Goal: Task Accomplishment & Management: Complete application form

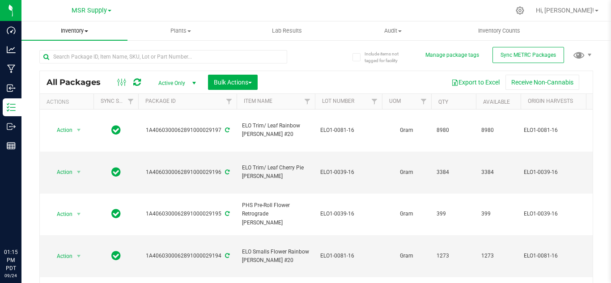
click at [83, 28] on span "Inventory" at bounding box center [74, 31] width 106 height 8
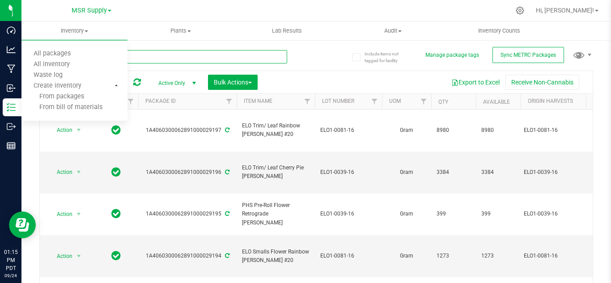
click at [153, 60] on input "text" at bounding box center [163, 56] width 248 height 13
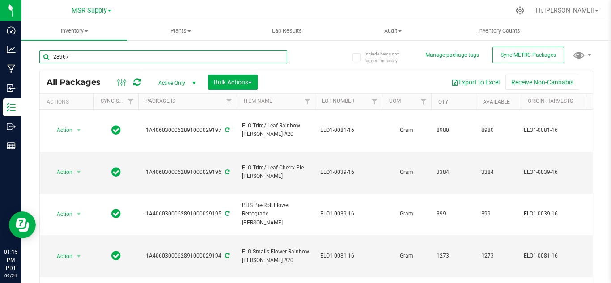
type input "28967"
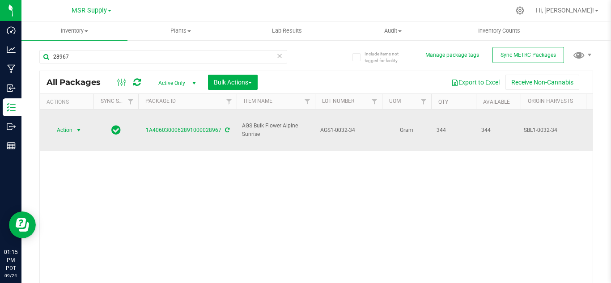
click at [78, 127] on span "select" at bounding box center [78, 130] width 7 height 7
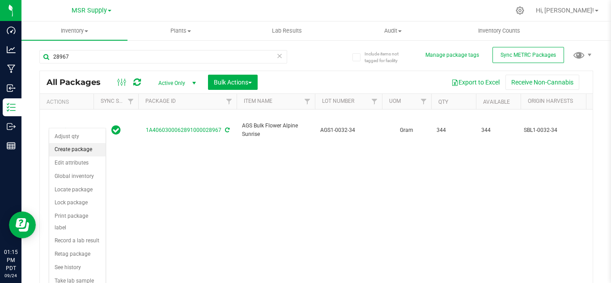
click at [82, 148] on li "Create package" at bounding box center [77, 149] width 56 height 13
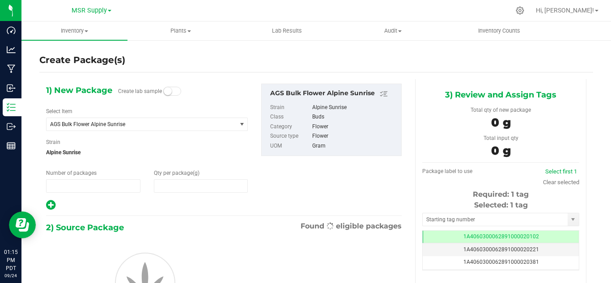
type input "1"
type input "0.0000"
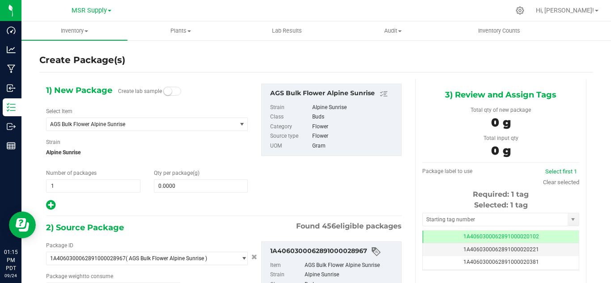
type input "0.0000 g"
click at [187, 186] on span at bounding box center [201, 185] width 94 height 13
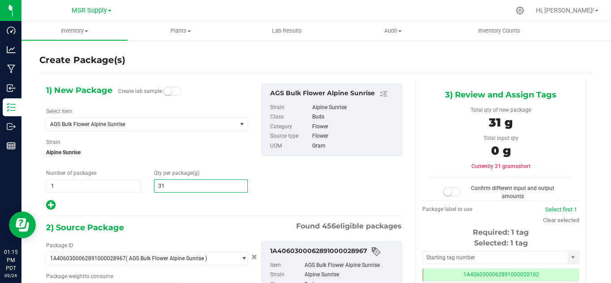
type input "311"
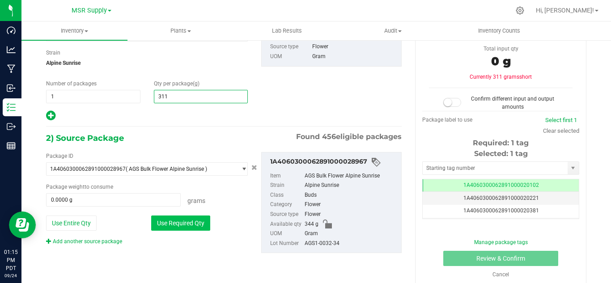
type input "311.0000"
click at [192, 218] on button "Use Required Qty" at bounding box center [180, 223] width 59 height 15
type input "311.0000 g"
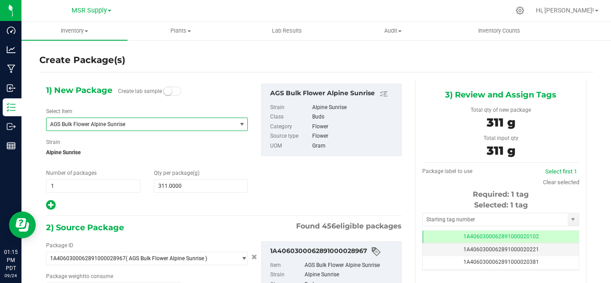
click at [131, 124] on span "AGS Bulk Flower Alpine Sunrise" at bounding box center [137, 124] width 175 height 6
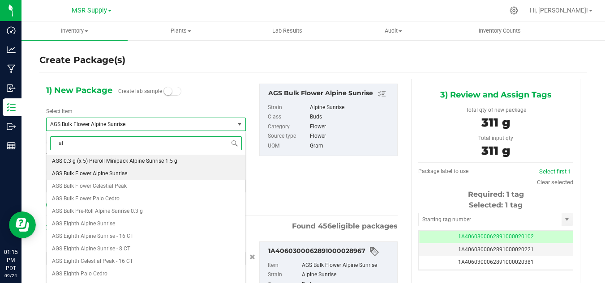
type input "a"
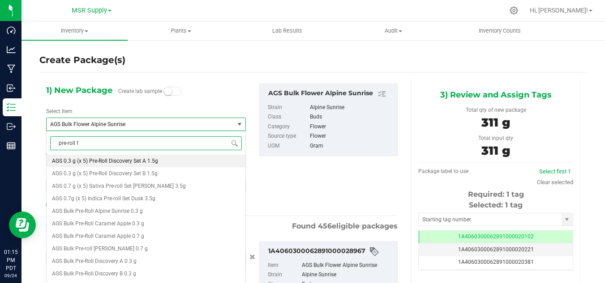
type input "pre-roll fl"
click at [128, 158] on span "AGS Pre-Roll Flower Alpine Sunrise" at bounding box center [93, 161] width 83 height 6
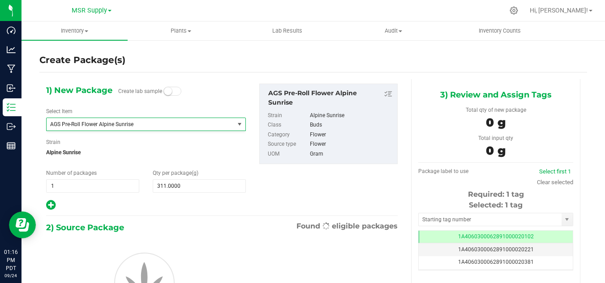
type input "0.0000"
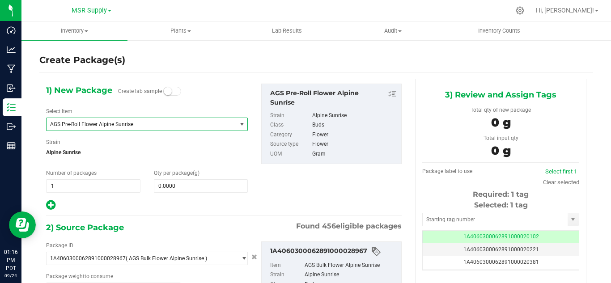
type input "0.0000 g"
click at [185, 188] on span at bounding box center [201, 185] width 94 height 13
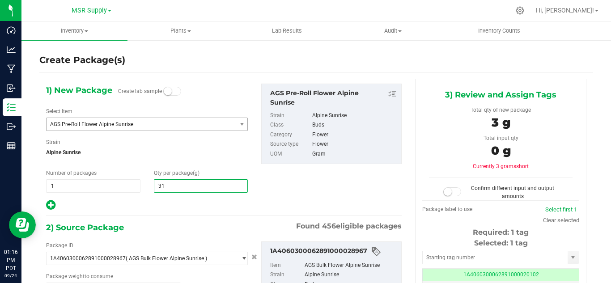
type input "311"
type input "311.0000"
click at [177, 211] on div at bounding box center [147, 206] width 202 height 12
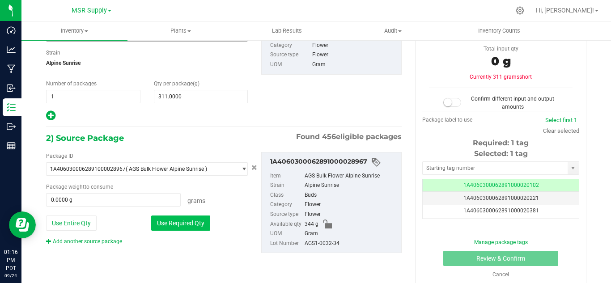
click at [183, 222] on button "Use Required Qty" at bounding box center [180, 223] width 59 height 15
type input "311.0000 g"
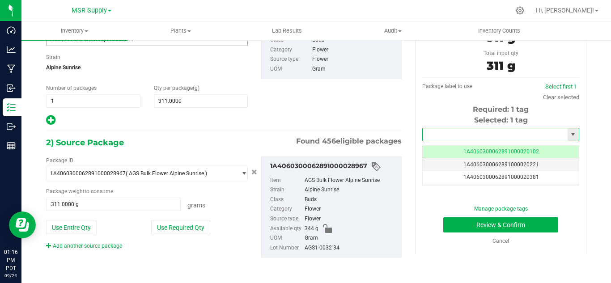
click at [449, 130] on input "text" at bounding box center [495, 134] width 145 height 13
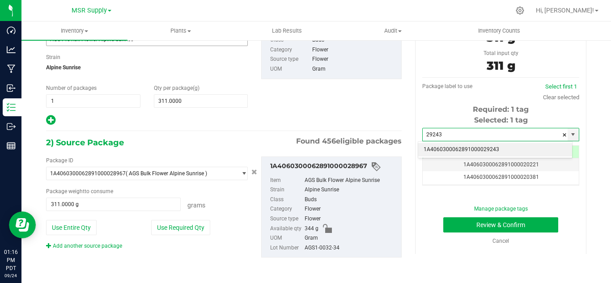
click at [459, 146] on li "1A4060300062891000029243" at bounding box center [495, 149] width 154 height 13
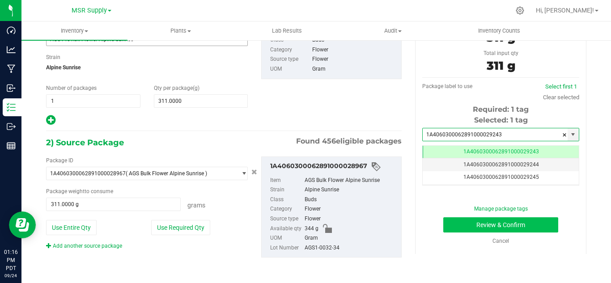
type input "1A4060300062891000029243"
click at [478, 232] on button "Review & Confirm" at bounding box center [501, 225] width 115 height 15
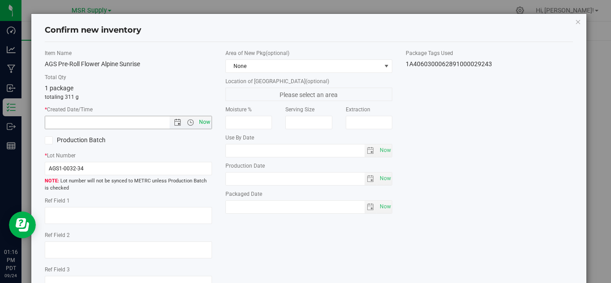
click at [205, 127] on span "Now" at bounding box center [204, 122] width 15 height 13
type input "9/24/2025 1:16 PM"
click at [383, 213] on span "Now" at bounding box center [385, 207] width 15 height 13
type input "2025-09-24"
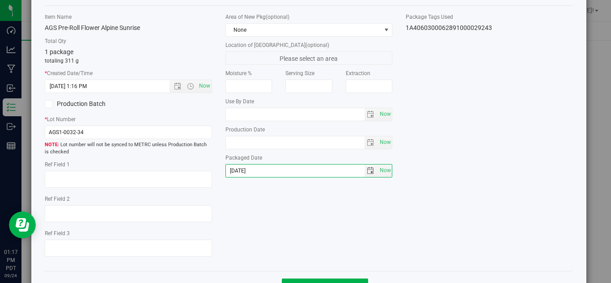
scroll to position [68, 0]
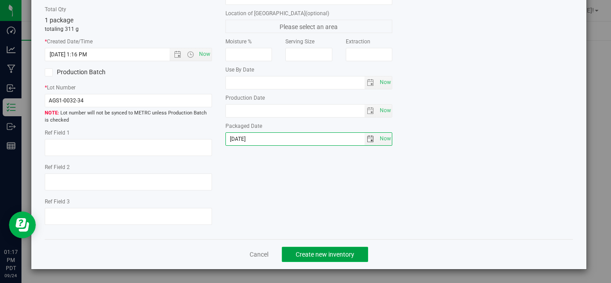
click at [352, 249] on button "Create new inventory" at bounding box center [325, 254] width 86 height 15
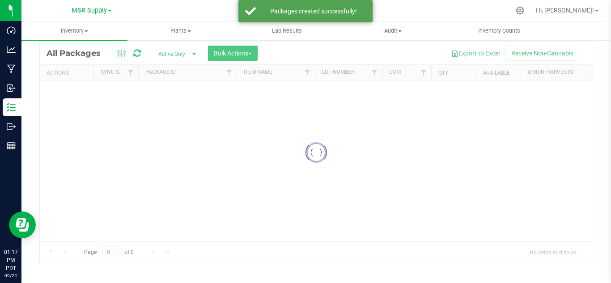
scroll to position [29, 0]
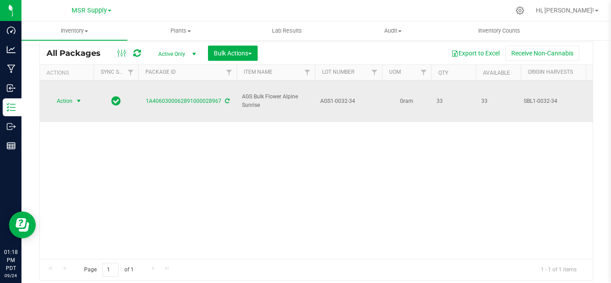
click at [79, 98] on span "select" at bounding box center [78, 101] width 11 height 13
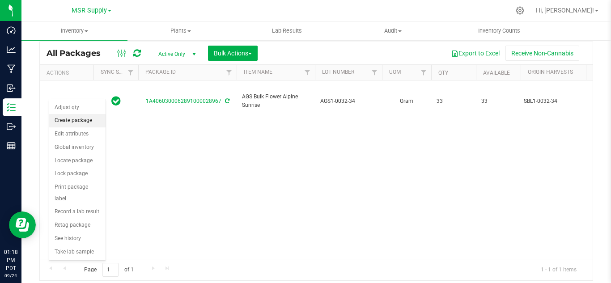
click at [85, 125] on li "Create package" at bounding box center [77, 120] width 56 height 13
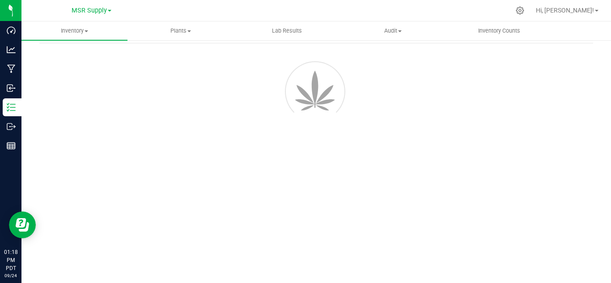
scroll to position [36, 0]
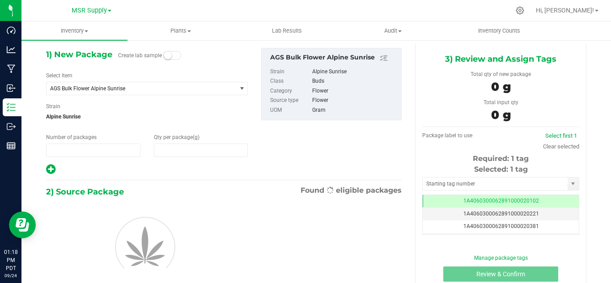
type input "1"
type input "0.0000"
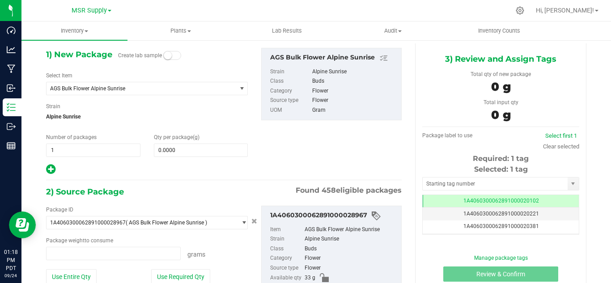
type input "0.0000 g"
click at [193, 145] on span "0.0000 0" at bounding box center [201, 150] width 94 height 13
type input "33"
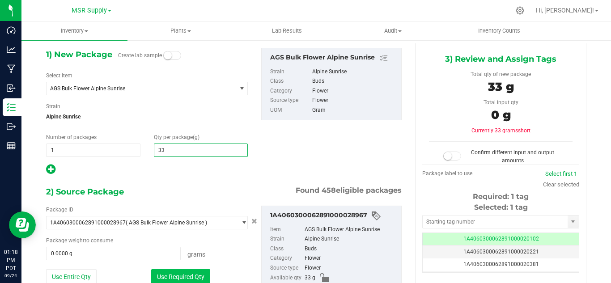
type input "33.0000"
click at [172, 281] on button "Use Required Qty" at bounding box center [180, 276] width 59 height 15
type input "33.0000 g"
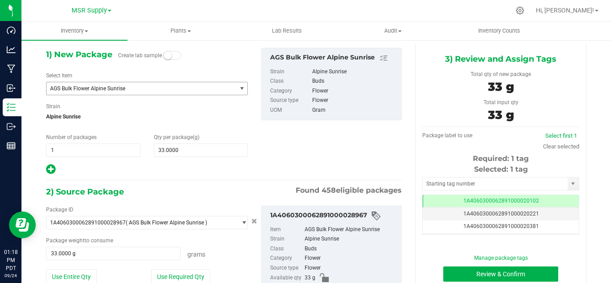
click at [115, 88] on span "AGS Bulk Flower Alpine Sunrise" at bounding box center [137, 88] width 175 height 6
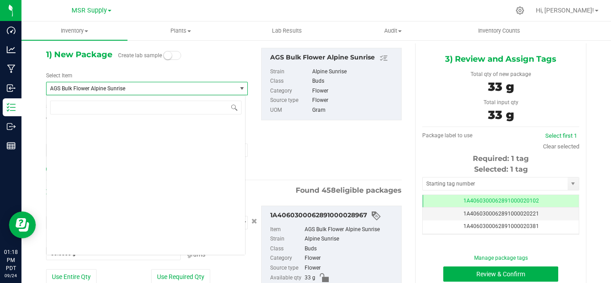
scroll to position [476, 0]
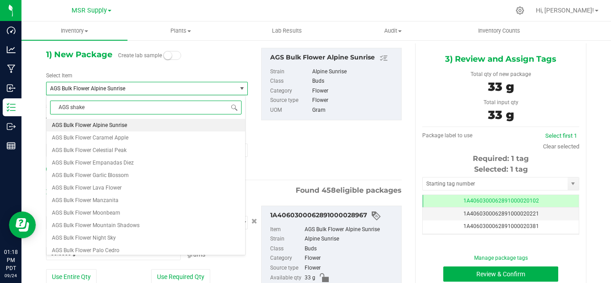
type input "AGS shake"
click at [112, 121] on li "AGS Shake Alpine Sunrise" at bounding box center [146, 125] width 199 height 13
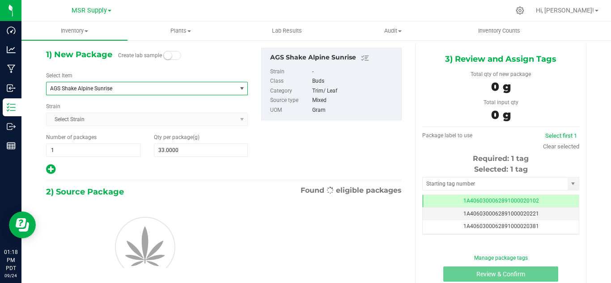
type input "0.0000"
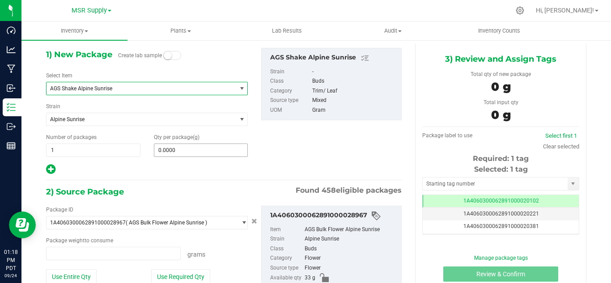
type input "0.0000 g"
drag, startPoint x: 158, startPoint y: 144, endPoint x: 162, endPoint y: 148, distance: 5.1
click at [160, 146] on span at bounding box center [201, 150] width 94 height 13
type input "33"
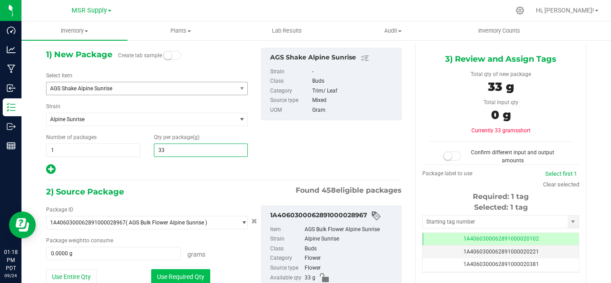
type input "33.0000"
click at [182, 269] on button "Use Required Qty" at bounding box center [180, 276] width 59 height 15
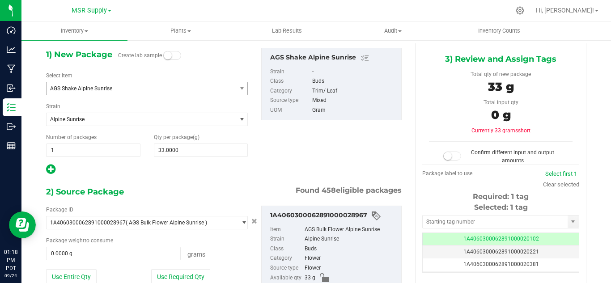
type input "33.0000 g"
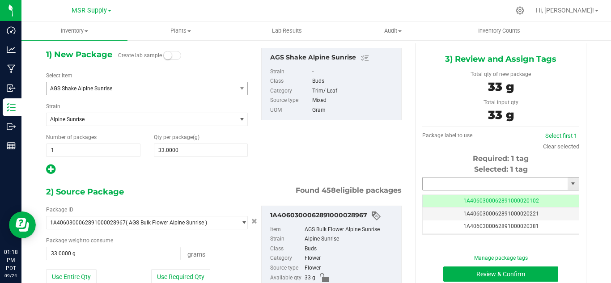
click at [499, 184] on input "text" at bounding box center [495, 184] width 145 height 13
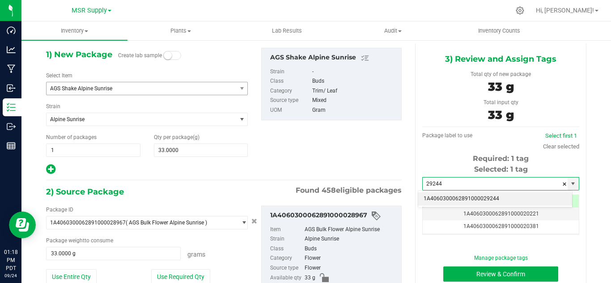
click at [490, 195] on li "1A4060300062891000029244" at bounding box center [495, 198] width 154 height 13
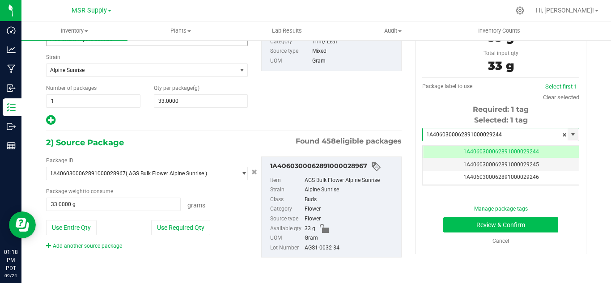
type input "1A4060300062891000029244"
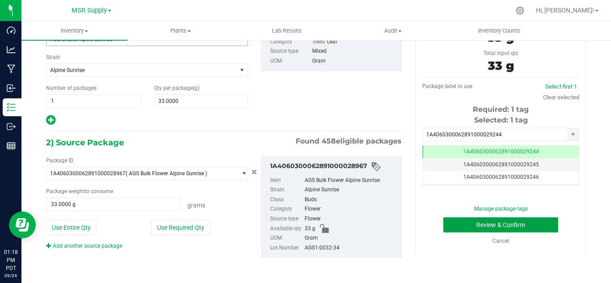
click at [511, 225] on button "Review & Confirm" at bounding box center [501, 225] width 115 height 15
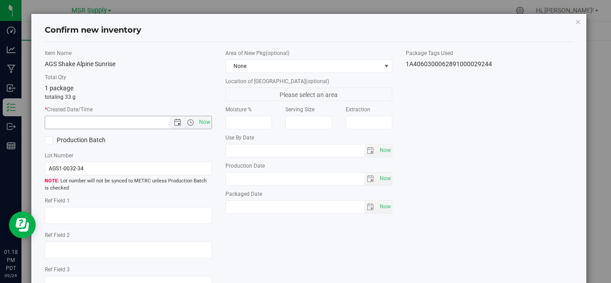
drag, startPoint x: 199, startPoint y: 123, endPoint x: 424, endPoint y: 236, distance: 252.0
click at [199, 123] on span "Now" at bounding box center [204, 122] width 15 height 13
type input "9/24/2025 1:18 PM"
drag, startPoint x: 376, startPoint y: 205, endPoint x: 498, endPoint y: 222, distance: 123.4
click at [380, 206] on span "Now" at bounding box center [385, 207] width 15 height 13
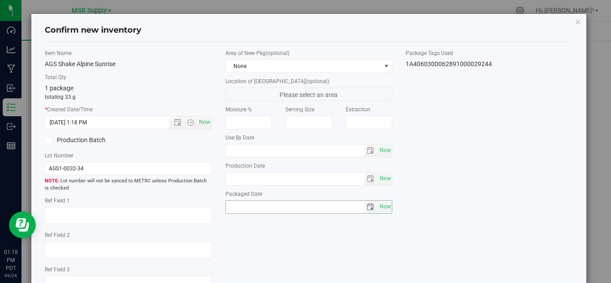
type input "2025-09-24"
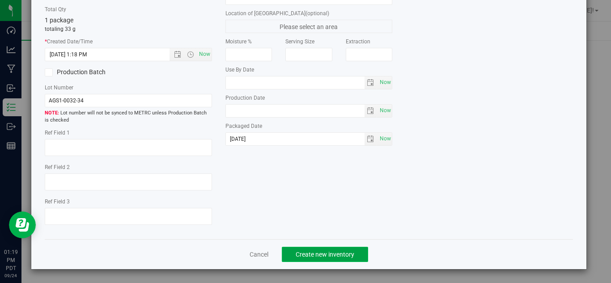
click at [355, 250] on button "Create new inventory" at bounding box center [325, 254] width 86 height 15
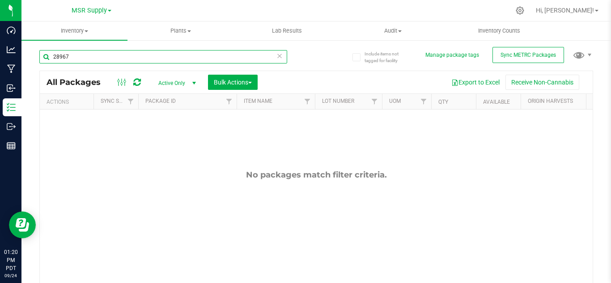
click at [142, 55] on input "28967" at bounding box center [163, 56] width 248 height 13
type input "28569"
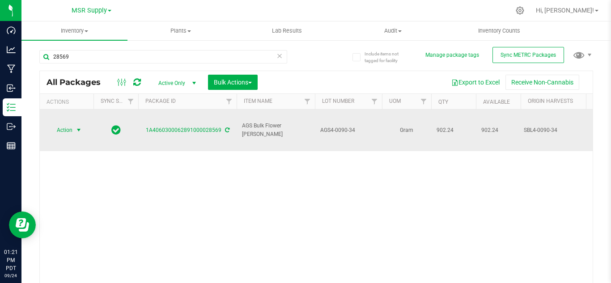
click at [76, 127] on span "select" at bounding box center [78, 130] width 7 height 7
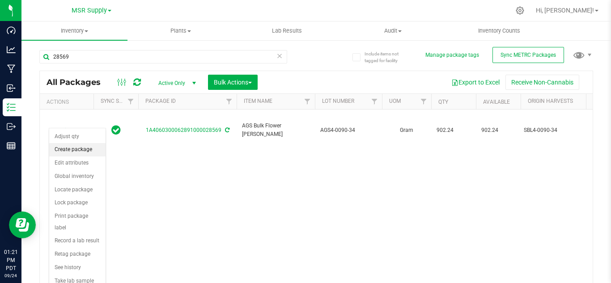
click at [79, 149] on li "Create package" at bounding box center [77, 149] width 56 height 13
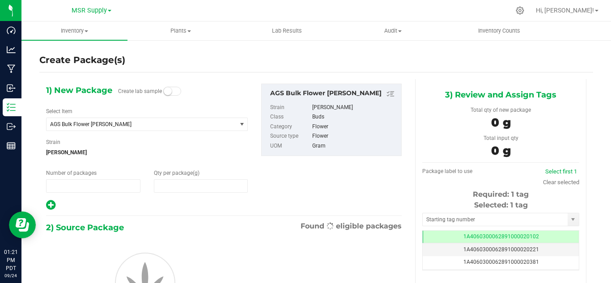
type input "1"
type input "0"
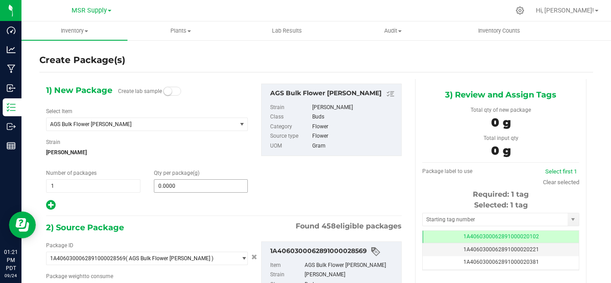
click at [177, 190] on input "0.0000" at bounding box center [201, 186] width 94 height 13
click at [177, 187] on input "0" at bounding box center [201, 186] width 94 height 13
type input "818"
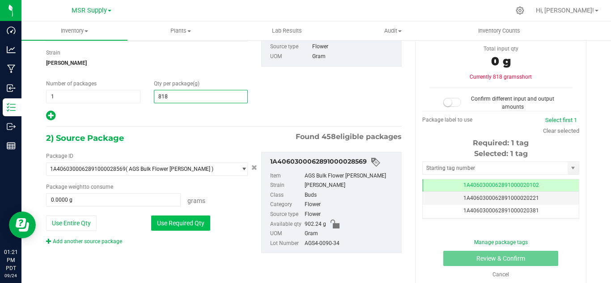
click at [172, 227] on button "Use Required Qty" at bounding box center [180, 223] width 59 height 15
type input "818.0000"
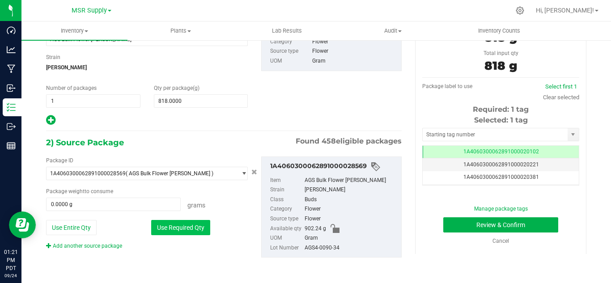
type input "818.0000 g"
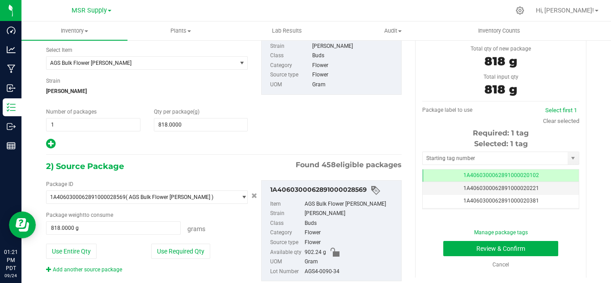
scroll to position [40, 0]
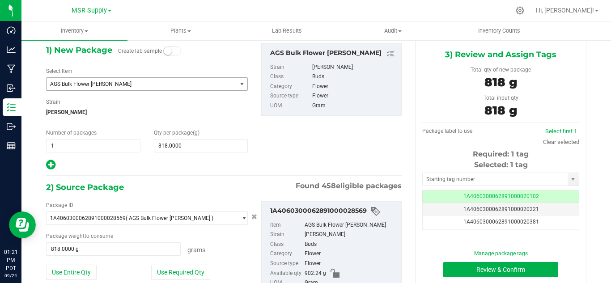
click at [143, 78] on span "AGS Bulk Flower Shasta Bloom" at bounding box center [142, 84] width 190 height 13
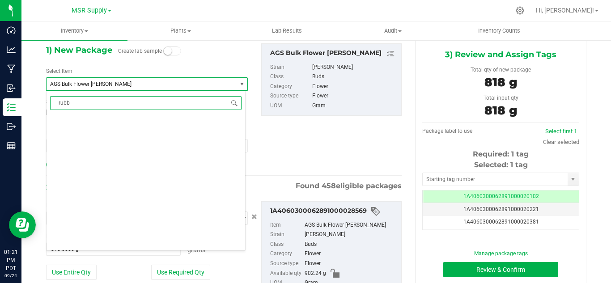
scroll to position [0, 0]
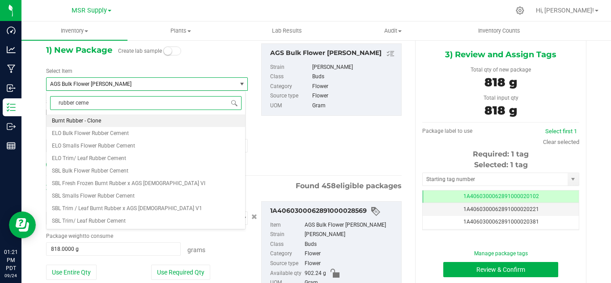
type input "rubber cemen"
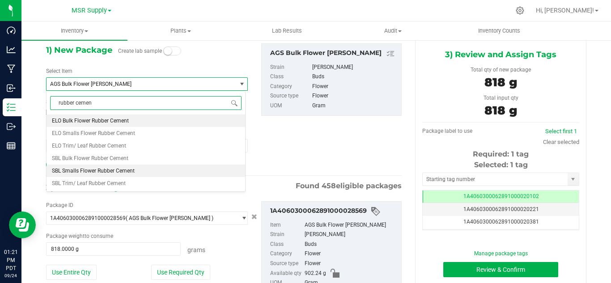
click at [98, 167] on li "SBL Smalls Flower Rubber Cement" at bounding box center [146, 171] width 199 height 13
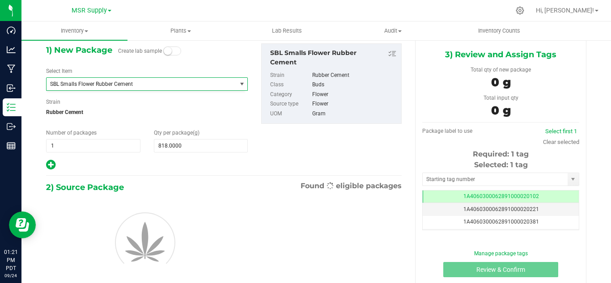
type input "0.0000"
type input "0"
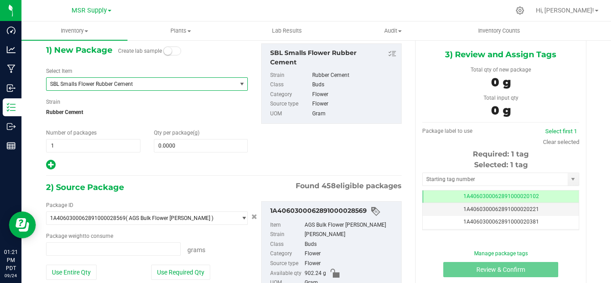
type input "0.0000 g"
click at [188, 143] on span at bounding box center [201, 145] width 94 height 13
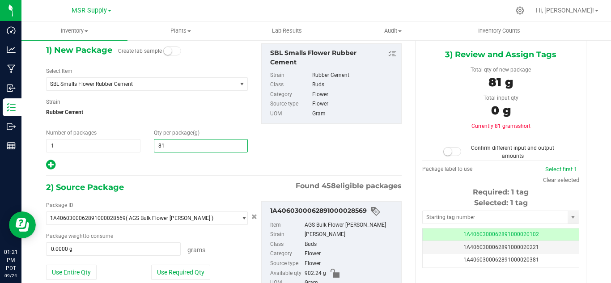
type input "818"
type input "818.0000"
click at [166, 174] on div "1) New Package Create lab sample Select Item SBL Smalls Flower Rubber Cement SB…" at bounding box center [223, 180] width 369 height 283
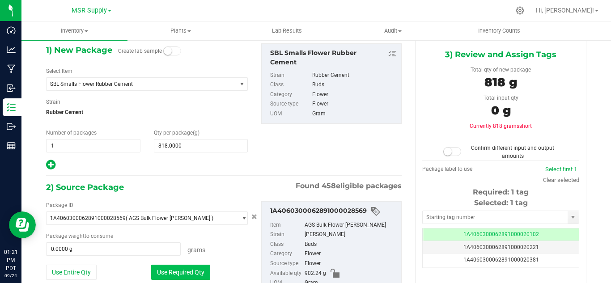
click at [168, 267] on button "Use Required Qty" at bounding box center [180, 272] width 59 height 15
type input "818.0000 g"
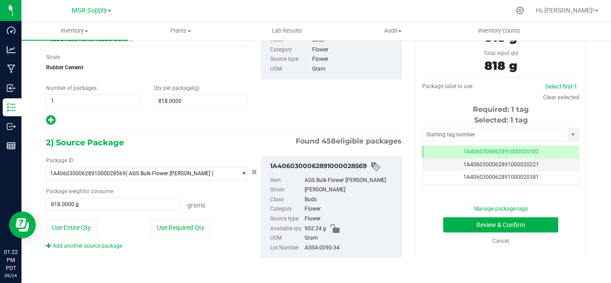
click at [490, 126] on div "Selected: 1 tag Tag 1A4060300062891000020102 1A4060300062891000020221 1A4060300…" at bounding box center [500, 150] width 157 height 71
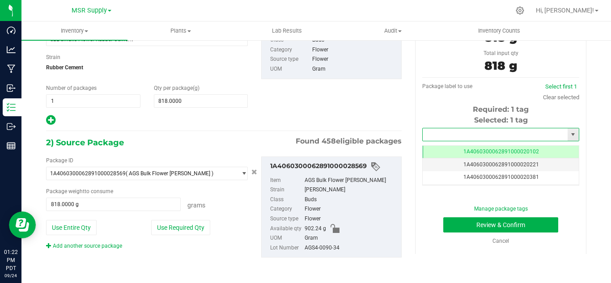
click at [488, 132] on input "text" at bounding box center [495, 134] width 145 height 13
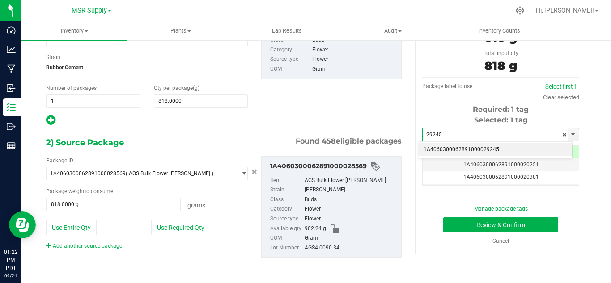
click at [496, 151] on li "1A4060300062891000029245" at bounding box center [495, 149] width 154 height 13
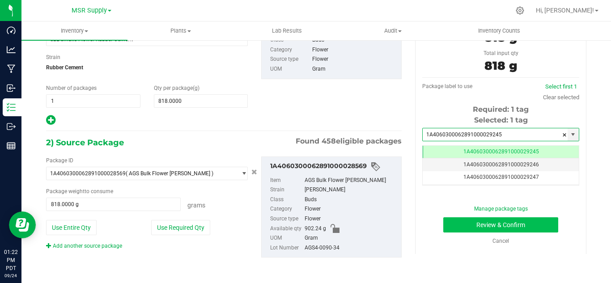
type input "1A4060300062891000029245"
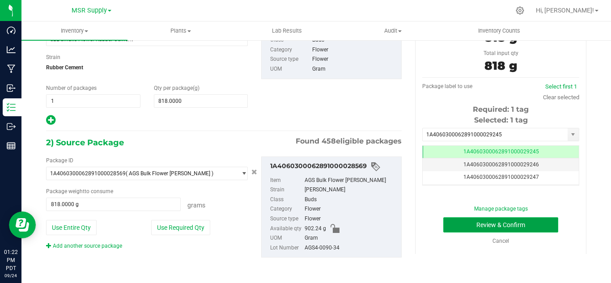
click at [517, 219] on button "Review & Confirm" at bounding box center [501, 225] width 115 height 15
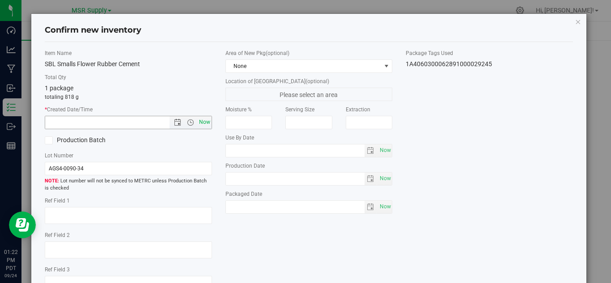
click at [205, 124] on span "Now" at bounding box center [204, 122] width 15 height 13
type input "9/24/2025 1:22 PM"
drag, startPoint x: 386, startPoint y: 205, endPoint x: 442, endPoint y: 206, distance: 56.0
click at [387, 205] on span "Now" at bounding box center [385, 207] width 15 height 13
type input "2025-09-24"
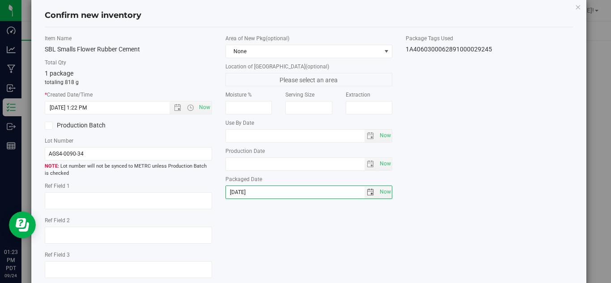
scroll to position [0, 0]
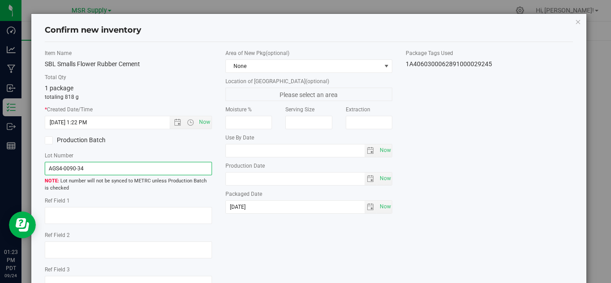
click at [58, 168] on input "AGS4-0090-34" at bounding box center [128, 168] width 167 height 13
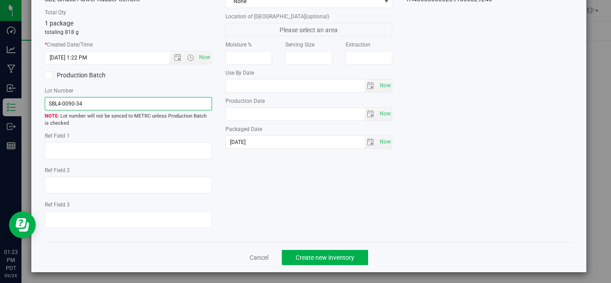
scroll to position [68, 0]
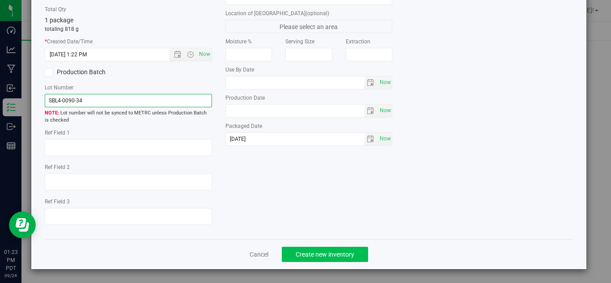
type input "SBL4-0090-34"
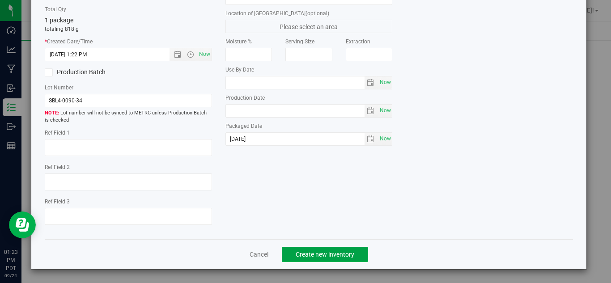
click at [349, 249] on button "Create new inventory" at bounding box center [325, 254] width 86 height 15
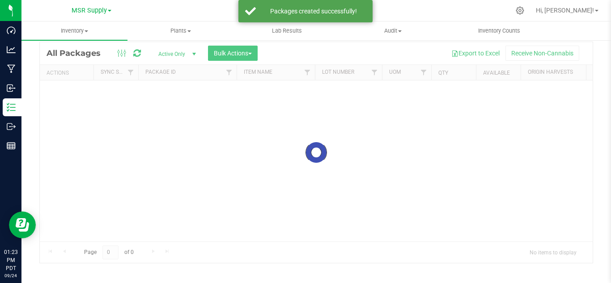
scroll to position [29, 0]
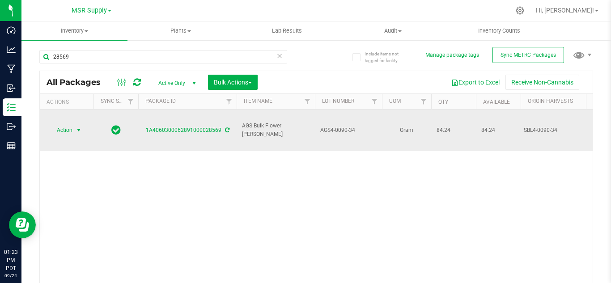
click at [76, 127] on span "select" at bounding box center [78, 130] width 7 height 7
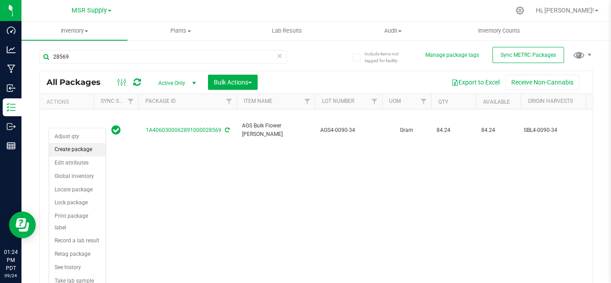
click at [79, 154] on li "Create package" at bounding box center [77, 149] width 56 height 13
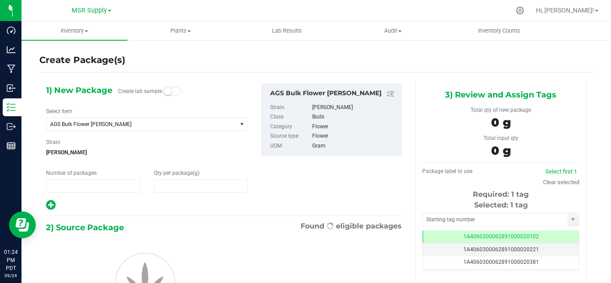
type input "1"
type input "0.0000"
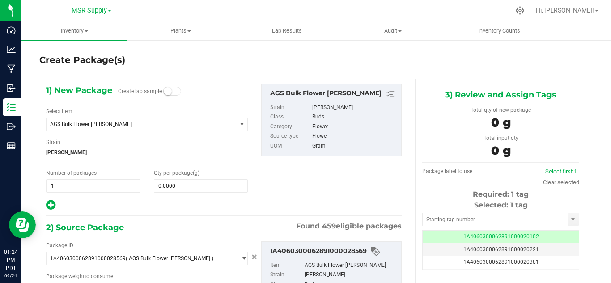
type input "0.0000 g"
click at [174, 184] on span at bounding box center [201, 185] width 94 height 13
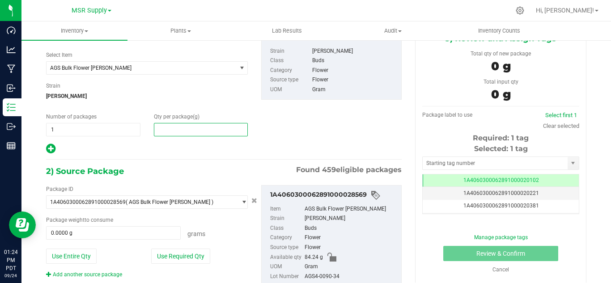
scroll to position [40, 0]
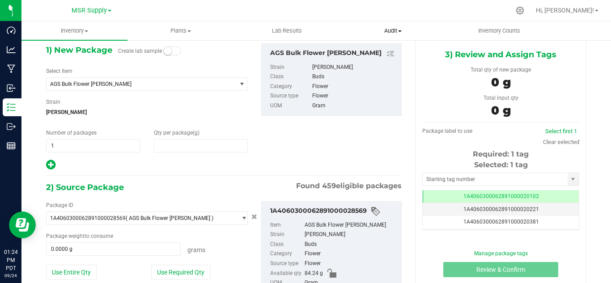
type input "0.0000"
click at [184, 142] on span at bounding box center [201, 145] width 94 height 13
type input "32"
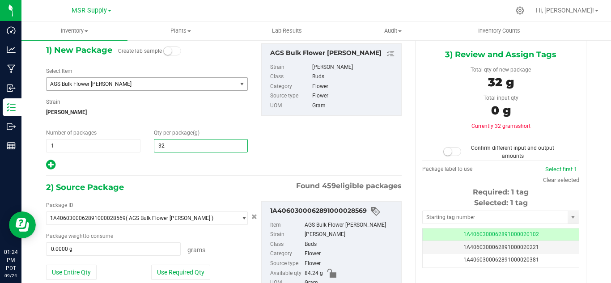
type input "32.0000"
click at [130, 79] on span "AGS Bulk Flower Shasta Bloom" at bounding box center [142, 84] width 190 height 13
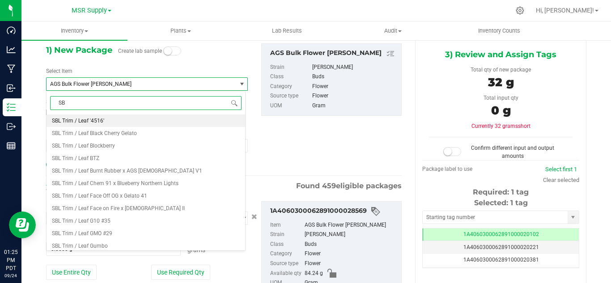
type input "S"
type input "rubber c"
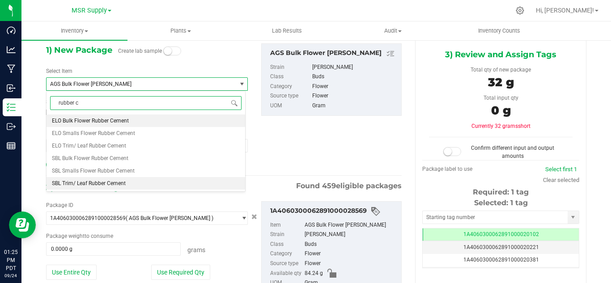
click at [106, 183] on span "SBL Trim/ Leaf Rubber Cement" at bounding box center [89, 183] width 74 height 6
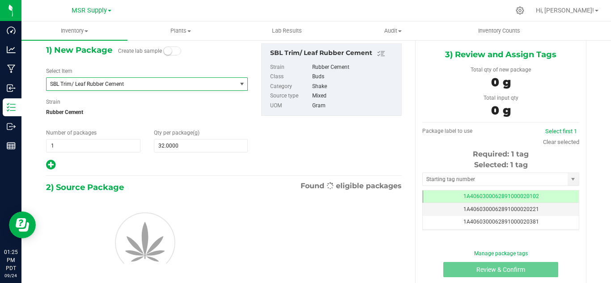
type input "0.0000"
type input "0"
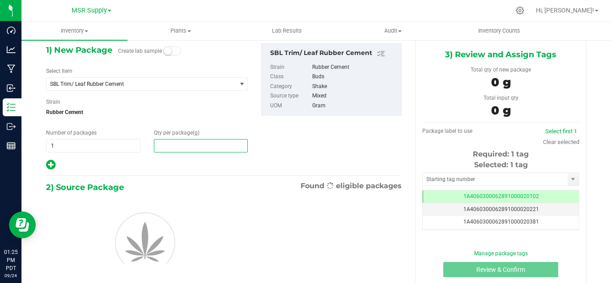
click at [170, 148] on span at bounding box center [201, 145] width 94 height 13
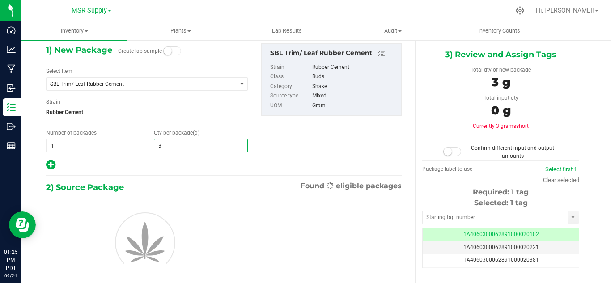
type input "32"
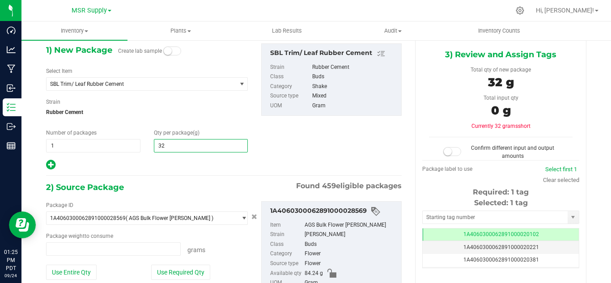
type input "0.0000 g"
type input "32.0000"
click at [271, 146] on div "1) New Package Create lab sample Select Item SBL Trim/ Leaf Rubber Cement SBL T…" at bounding box center [223, 107] width 369 height 128
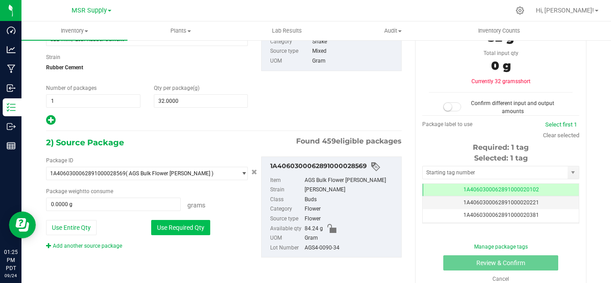
click at [201, 222] on button "Use Required Qty" at bounding box center [180, 227] width 59 height 15
type input "32.0000 g"
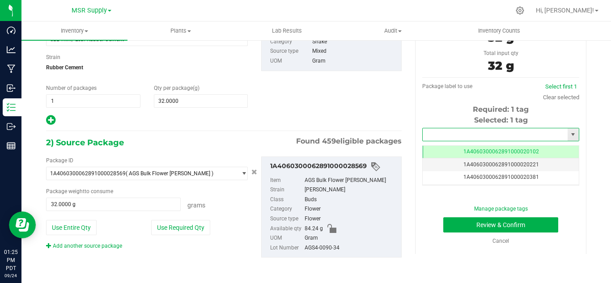
click at [432, 132] on input "text" at bounding box center [495, 134] width 145 height 13
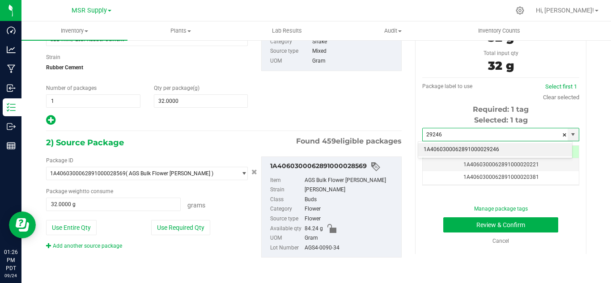
click at [436, 144] on li "1A4060300062891000029246" at bounding box center [495, 149] width 154 height 13
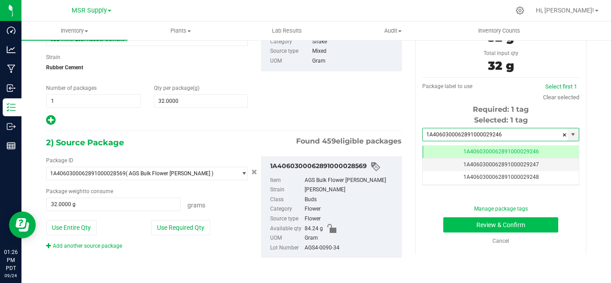
scroll to position [0, 0]
type input "1A4060300062891000029246"
click at [509, 224] on button "Review & Confirm" at bounding box center [501, 225] width 115 height 15
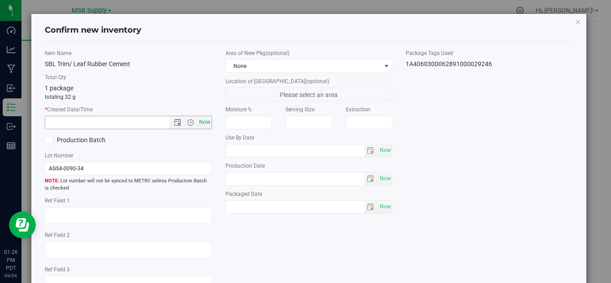
click at [198, 122] on span "Now" at bounding box center [204, 122] width 15 height 13
type input "9/24/2025 1:26 PM"
drag, startPoint x: 389, startPoint y: 214, endPoint x: 378, endPoint y: 212, distance: 11.0
click at [386, 214] on div "Area of New Pkg (optional) None Location of New Pkg (optional) Please select an…" at bounding box center [309, 133] width 181 height 169
drag, startPoint x: 376, startPoint y: 209, endPoint x: 331, endPoint y: 215, distance: 45.2
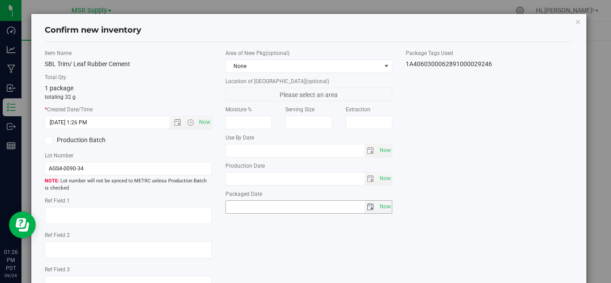
click at [371, 210] on span "Now" at bounding box center [309, 207] width 167 height 13
click at [59, 167] on input "AGS4-0090-34" at bounding box center [128, 168] width 167 height 13
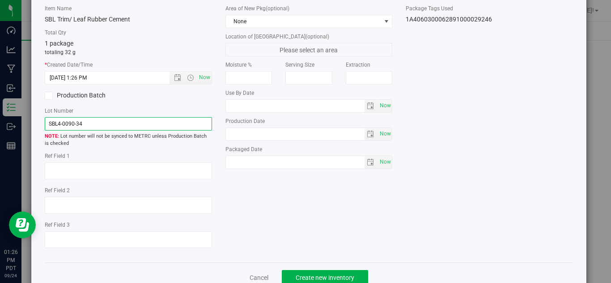
scroll to position [68, 0]
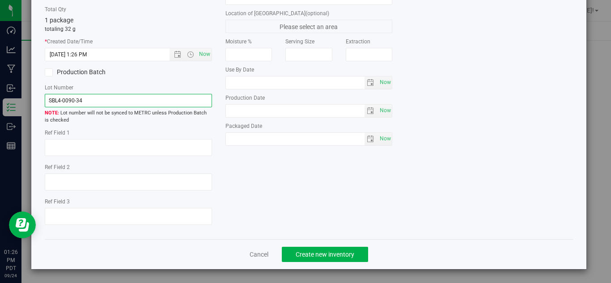
type input "SBL4-0090-34"
click at [335, 265] on div "Cancel Create new inventory" at bounding box center [309, 254] width 529 height 30
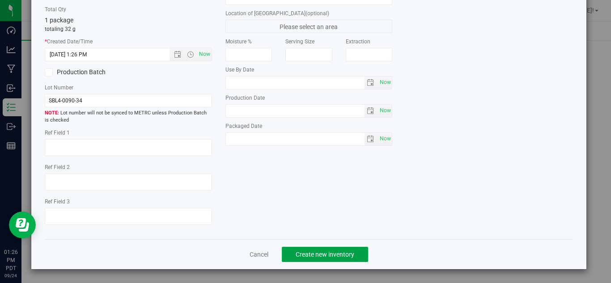
drag, startPoint x: 339, startPoint y: 256, endPoint x: 457, endPoint y: 160, distance: 152.7
click at [343, 252] on span "Create new inventory" at bounding box center [325, 254] width 59 height 7
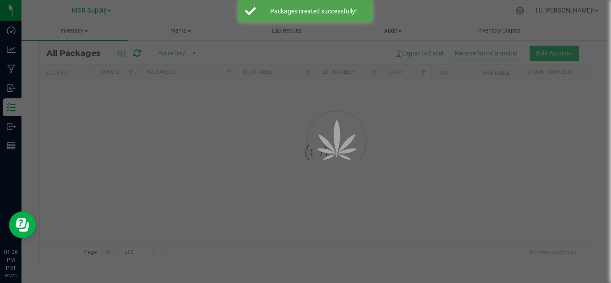
scroll to position [29, 0]
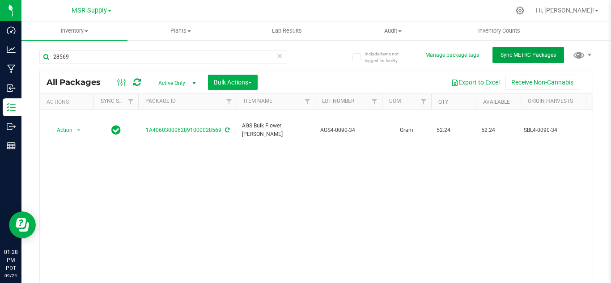
drag, startPoint x: 513, startPoint y: 51, endPoint x: 207, endPoint y: 86, distance: 308.1
click at [513, 51] on button "Sync METRC Packages" at bounding box center [529, 55] width 72 height 16
click at [158, 60] on input "28569" at bounding box center [163, 56] width 248 height 13
type input "28771"
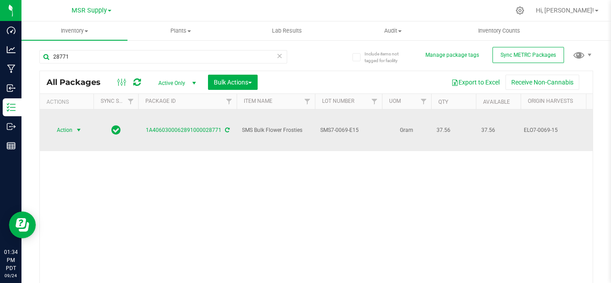
click at [81, 127] on span "select" at bounding box center [78, 130] width 7 height 7
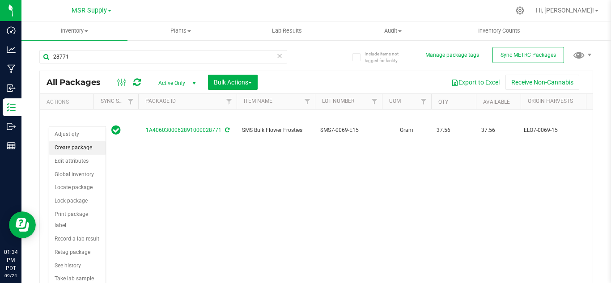
click at [74, 150] on li "Create package" at bounding box center [77, 147] width 56 height 13
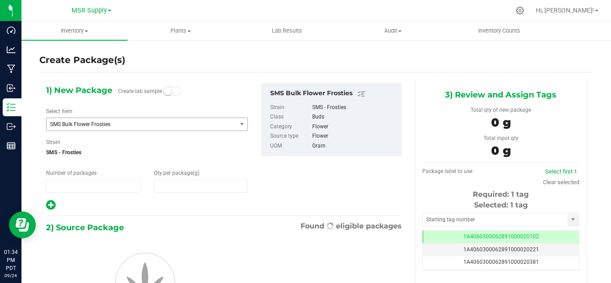
type input "1"
type input "0.0000"
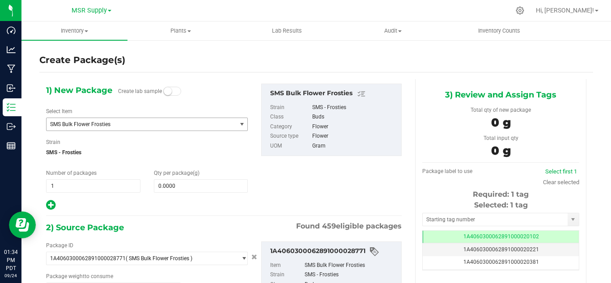
type input "0.0000 g"
click at [145, 121] on span "SMS Bulk Flower Frosties" at bounding box center [137, 124] width 175 height 6
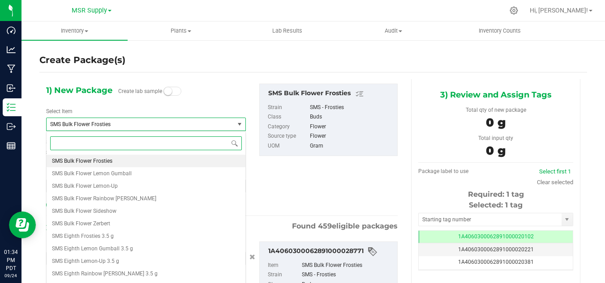
scroll to position [7, 0]
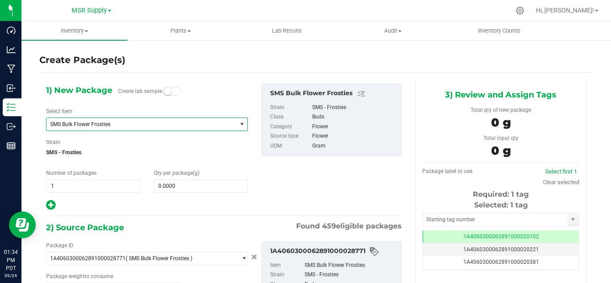
click at [148, 126] on span "SMS Bulk Flower Frosties" at bounding box center [137, 124] width 175 height 6
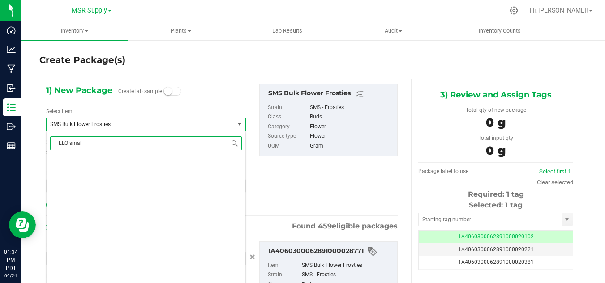
type input "ELO smalls"
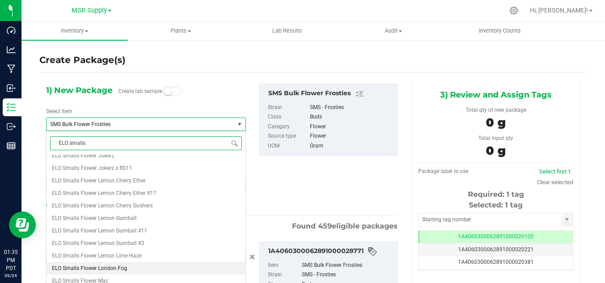
click at [104, 265] on li "ELO Smalls Flower London Fog" at bounding box center [146, 268] width 199 height 13
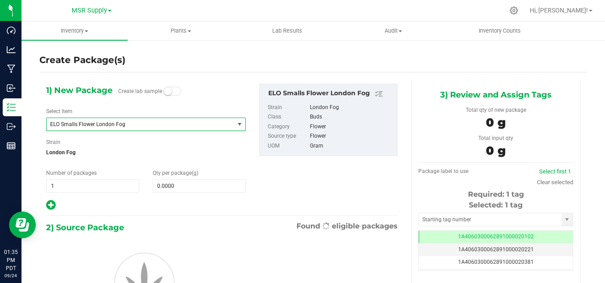
type input "0.0000"
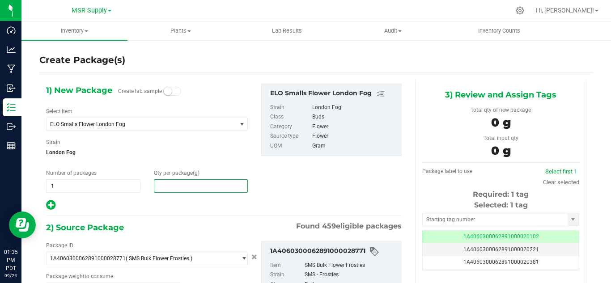
click at [197, 181] on span at bounding box center [201, 185] width 94 height 13
type input "0.0000"
click at [168, 186] on span at bounding box center [201, 185] width 94 height 13
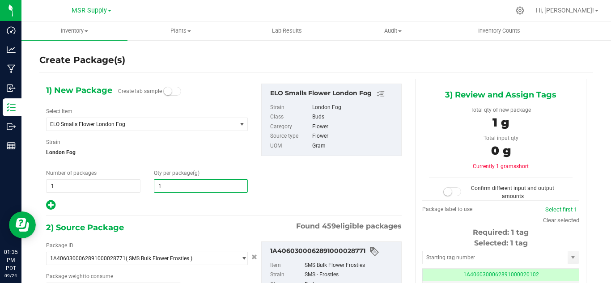
type input "14"
type input "14.0000"
click at [183, 223] on div "2) Source Package Found 459 eligible packages" at bounding box center [224, 227] width 356 height 13
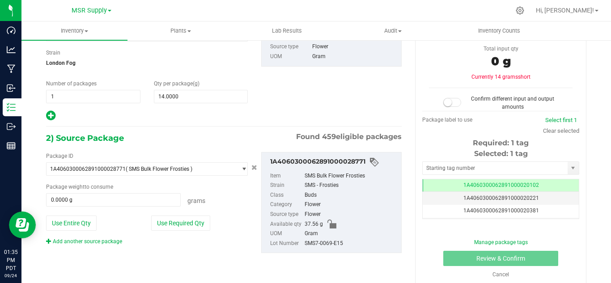
click at [183, 223] on button "Use Required Qty" at bounding box center [180, 223] width 59 height 15
type input "14.0000 g"
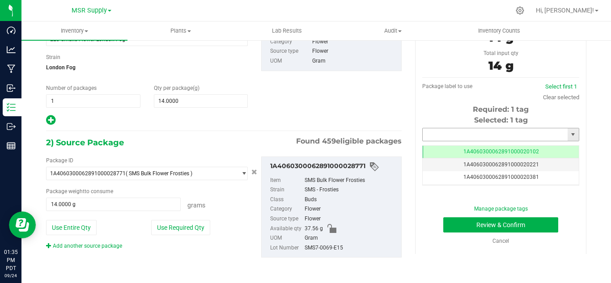
click at [464, 136] on input "text" at bounding box center [495, 134] width 145 height 13
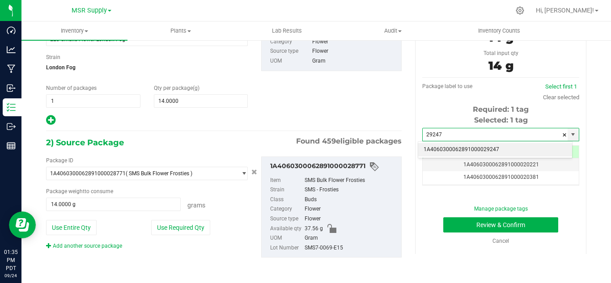
click at [481, 148] on li "1A4060300062891000029247" at bounding box center [495, 149] width 154 height 13
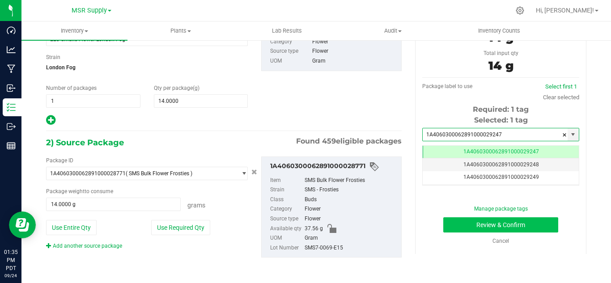
type input "1A4060300062891000029247"
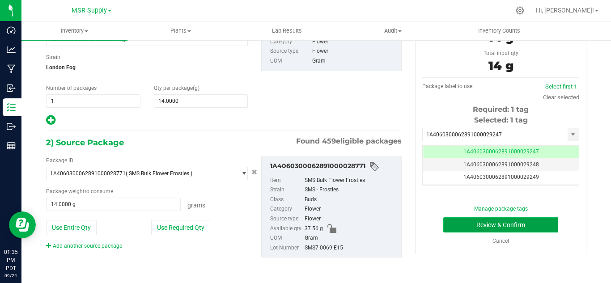
click at [529, 228] on button "Review & Confirm" at bounding box center [501, 225] width 115 height 15
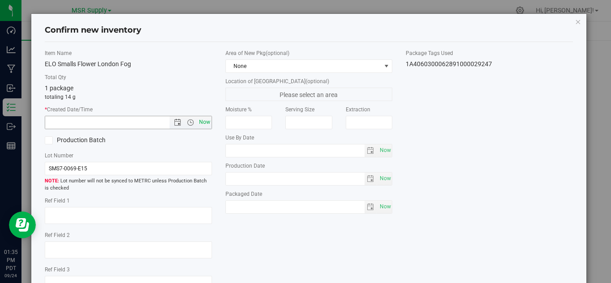
click at [201, 125] on span "Now" at bounding box center [204, 122] width 15 height 13
type input "9/24/2025 1:35 PM"
click at [380, 207] on span "Now" at bounding box center [385, 207] width 15 height 13
type input "2025-09-24"
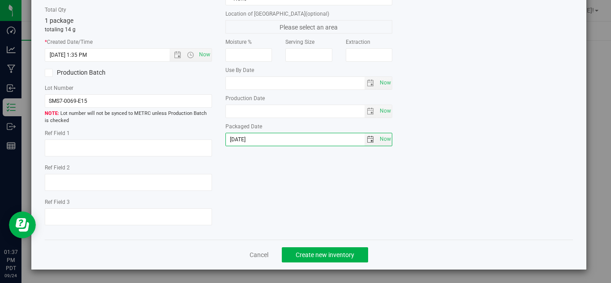
scroll to position [68, 0]
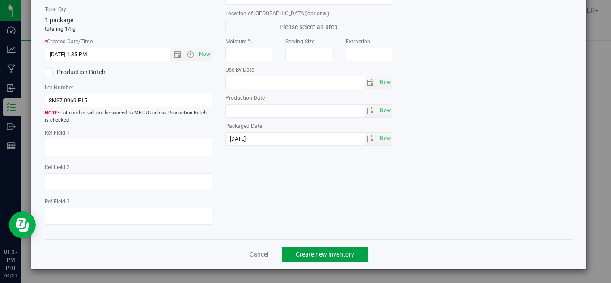
click at [352, 256] on button "Create new inventory" at bounding box center [325, 254] width 86 height 15
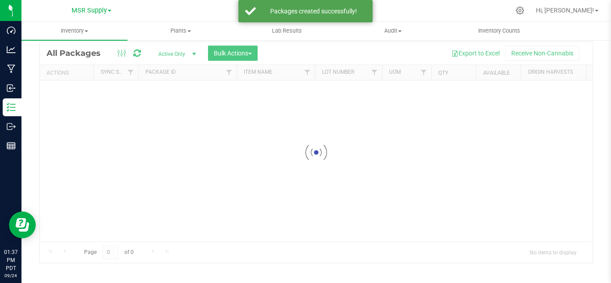
scroll to position [29, 0]
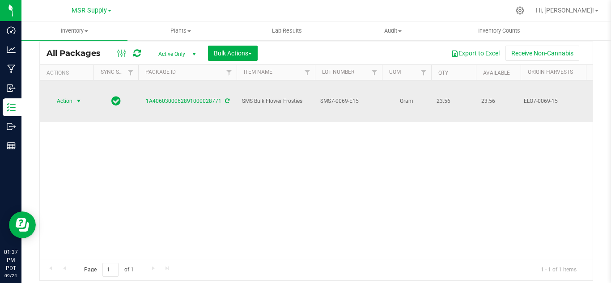
click at [80, 98] on span "select" at bounding box center [78, 101] width 7 height 7
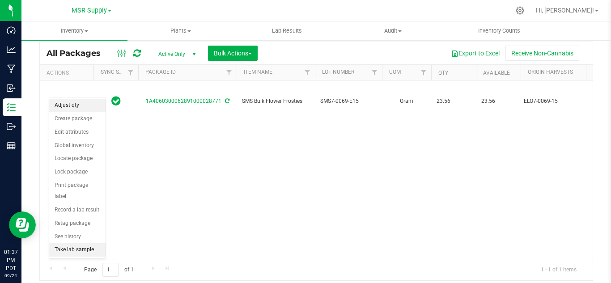
click at [77, 100] on li "Adjust qty" at bounding box center [77, 105] width 56 height 13
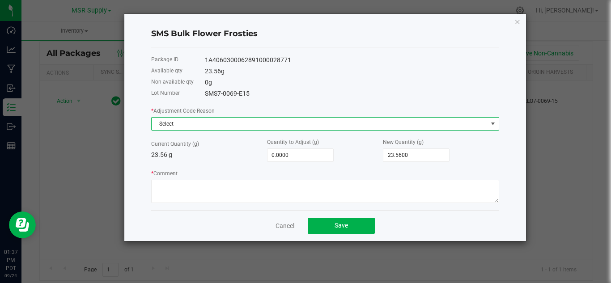
click at [233, 127] on span "Select" at bounding box center [320, 124] width 336 height 13
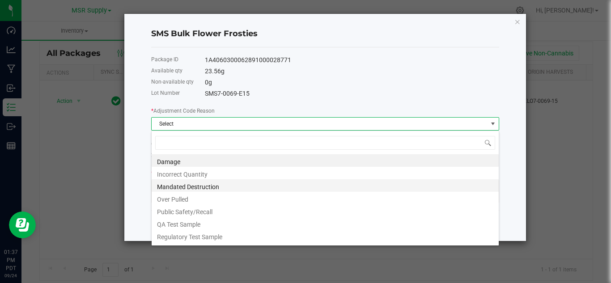
scroll to position [98, 0]
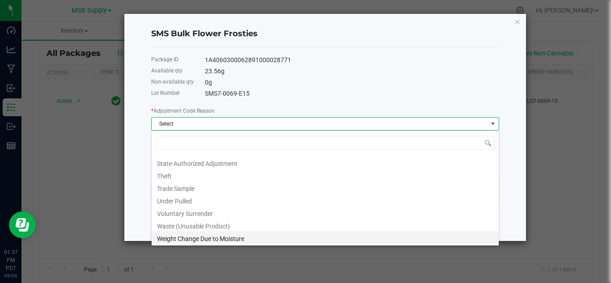
click at [223, 239] on li "Weight Change Due to Moisture" at bounding box center [325, 237] width 347 height 13
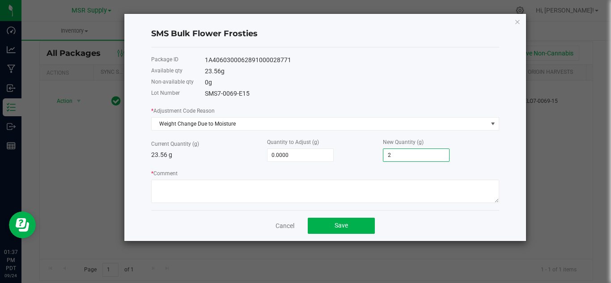
type input "22"
type input "-1.5600"
type input "22.0000"
click at [516, 24] on icon "button" at bounding box center [518, 21] width 6 height 11
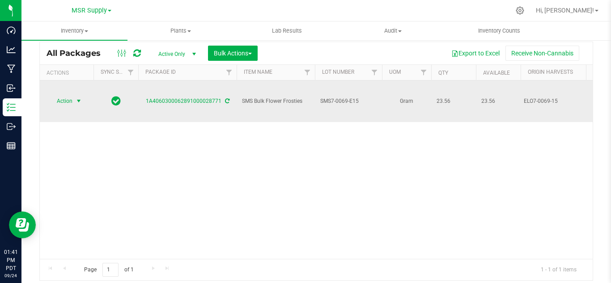
click at [78, 98] on span "select" at bounding box center [78, 101] width 7 height 7
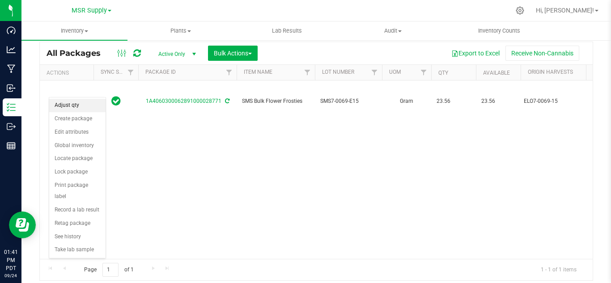
click at [85, 104] on li "Adjust qty" at bounding box center [77, 105] width 56 height 13
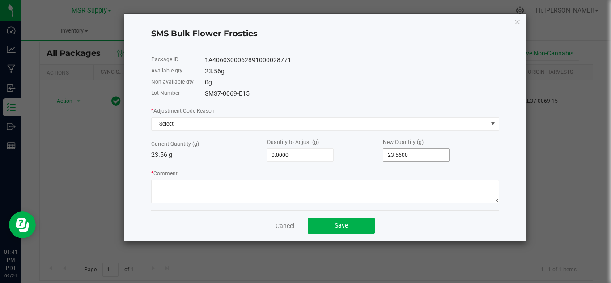
type input "23.56"
click at [397, 155] on input "23.56" at bounding box center [417, 155] width 66 height 13
type input "-21.5600"
type input "2"
type input "-1.5600"
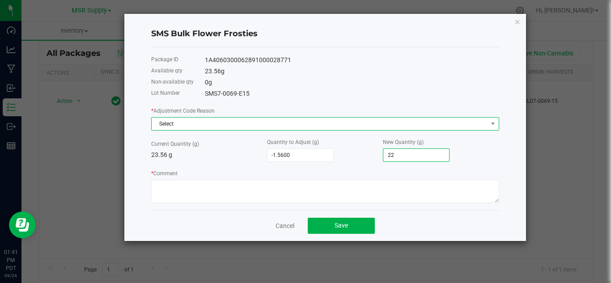
type input "22.0000"
click at [217, 124] on span "Select" at bounding box center [320, 124] width 336 height 13
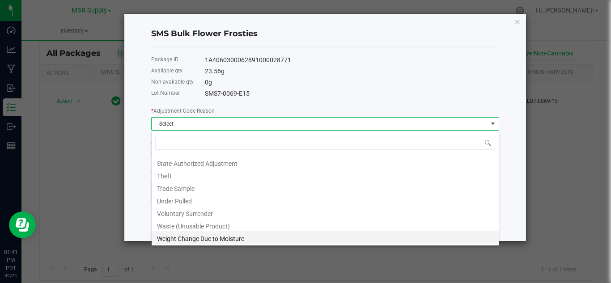
click at [183, 236] on li "Weight Change Due to Moisture" at bounding box center [325, 237] width 347 height 13
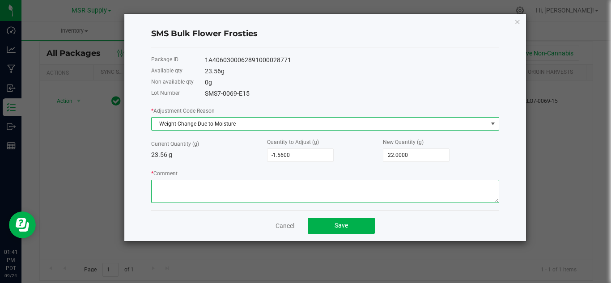
click at [201, 183] on textarea "* Comment" at bounding box center [325, 191] width 348 height 23
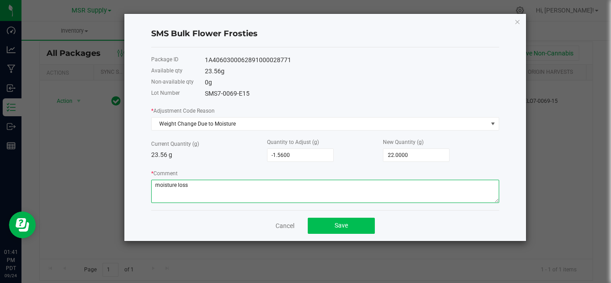
type textarea "moisture loss"
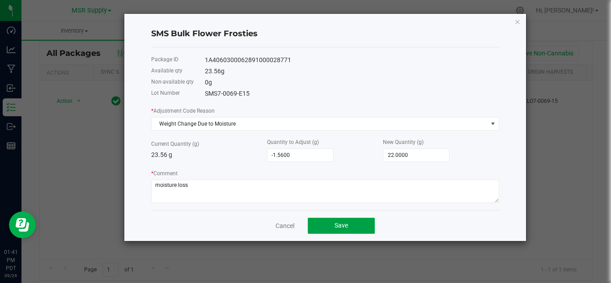
click at [330, 219] on button "Save" at bounding box center [341, 226] width 67 height 16
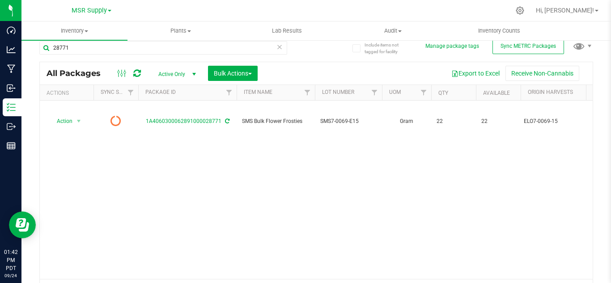
scroll to position [0, 0]
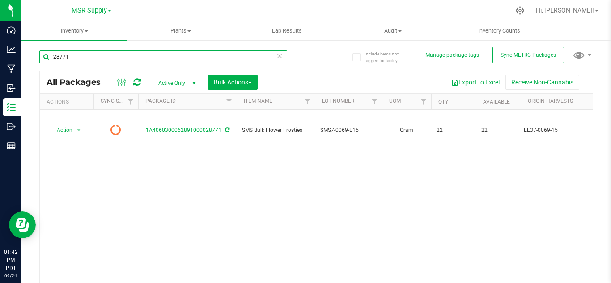
click at [95, 53] on input "28771" at bounding box center [163, 56] width 248 height 13
type input "28963"
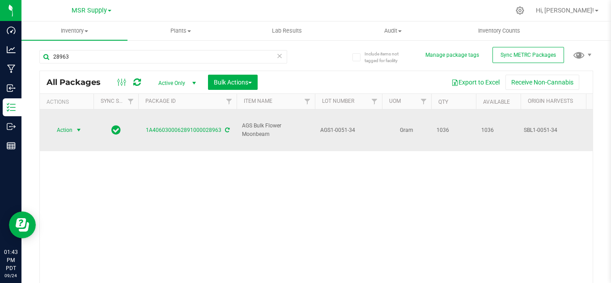
click at [73, 124] on span "select" at bounding box center [78, 130] width 11 height 13
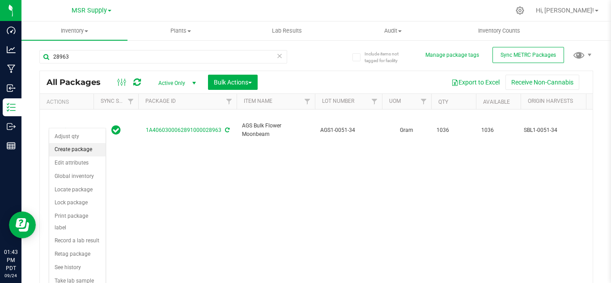
click at [80, 149] on li "Create package" at bounding box center [77, 149] width 56 height 13
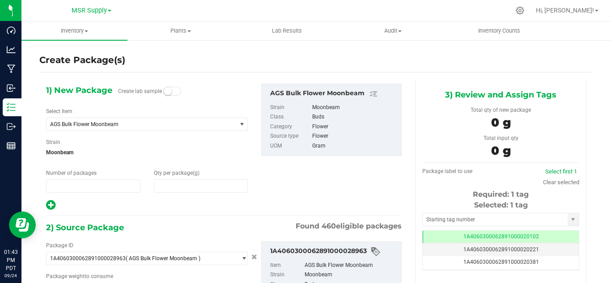
type input "1"
type input "0.0000"
type input "0.0000 g"
click at [110, 124] on span "AGS Bulk Flower Moonbeam" at bounding box center [137, 124] width 175 height 6
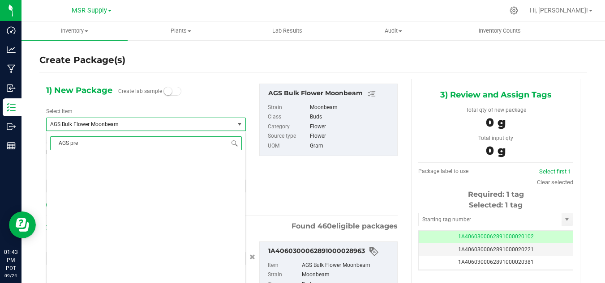
scroll to position [0, 0]
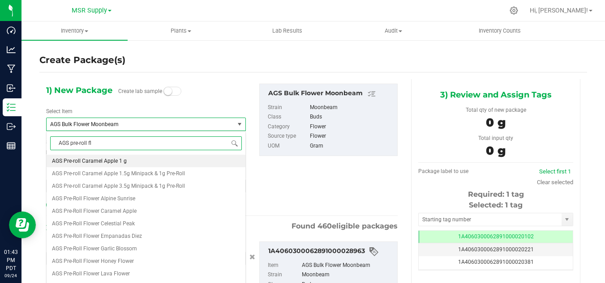
type input "AGS pre-roll flo"
click at [117, 250] on span "AGS Pre-Roll Flower Moonbeam" at bounding box center [90, 249] width 77 height 6
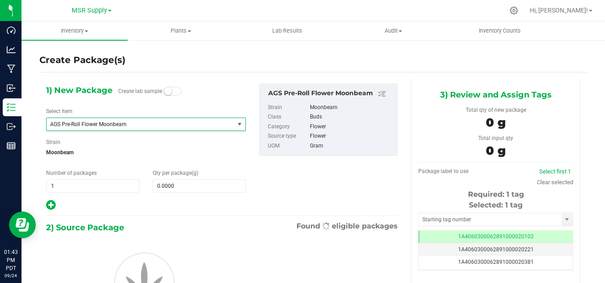
type input "0.0000"
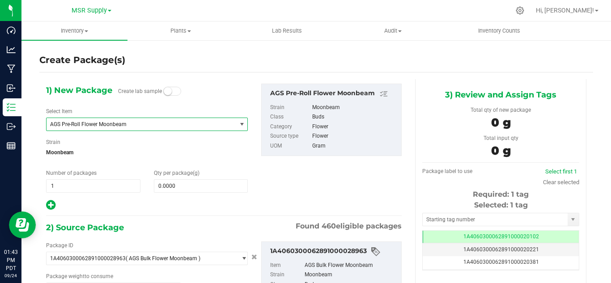
type input "0.0000 g"
click at [179, 189] on span "0.0000 0" at bounding box center [201, 185] width 94 height 13
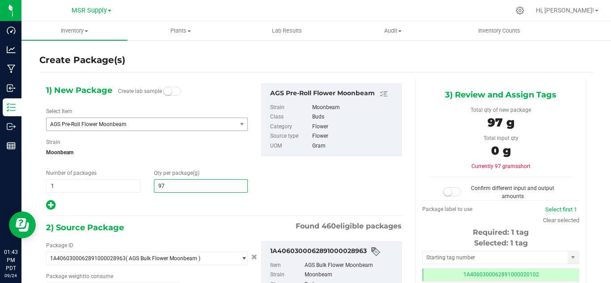
type input "974"
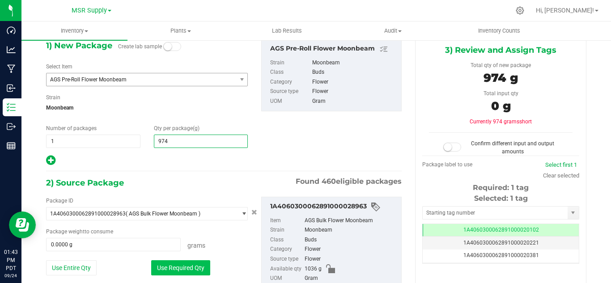
type input "974.0000"
click at [195, 267] on button "Use Required Qty" at bounding box center [180, 267] width 59 height 15
type input "974.0000 g"
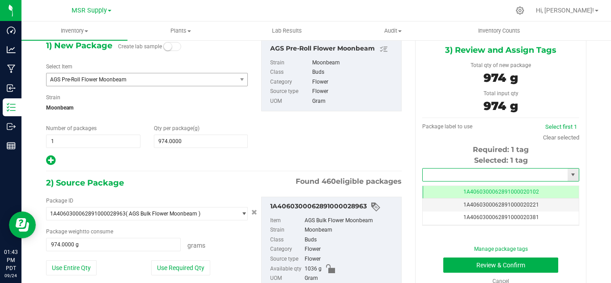
click at [443, 177] on input "text" at bounding box center [495, 175] width 145 height 13
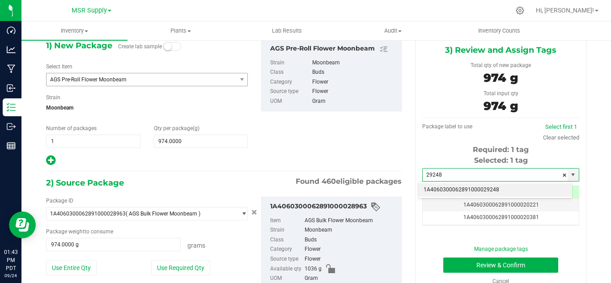
click at [457, 187] on li "1A4060300062891000029248" at bounding box center [495, 189] width 154 height 13
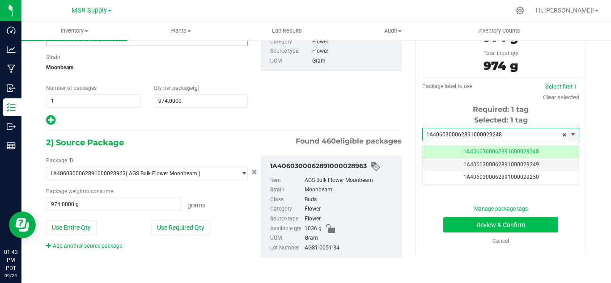
type input "1A4060300062891000029248"
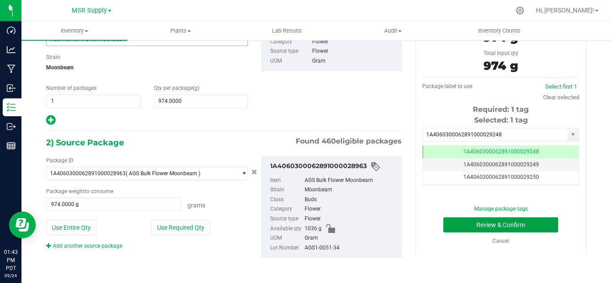
click at [489, 227] on button "Review & Confirm" at bounding box center [501, 225] width 115 height 15
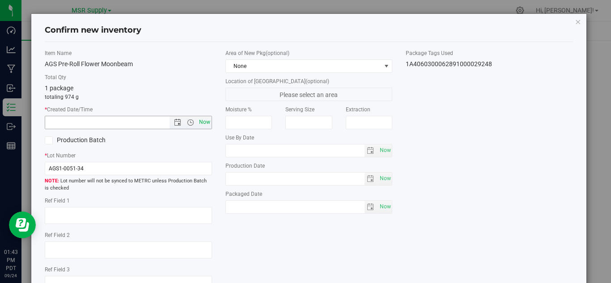
click at [203, 119] on span "Now" at bounding box center [204, 122] width 15 height 13
type input "9/24/2025 1:43 PM"
click at [378, 205] on span "Now" at bounding box center [385, 207] width 15 height 13
type input "2025-09-24"
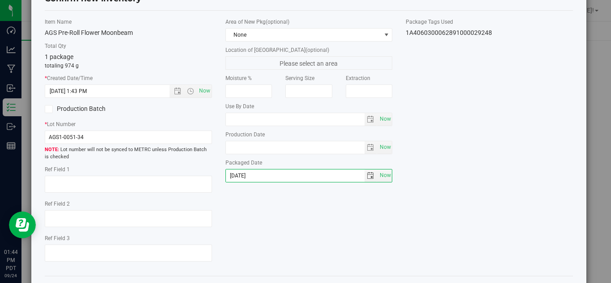
scroll to position [68, 0]
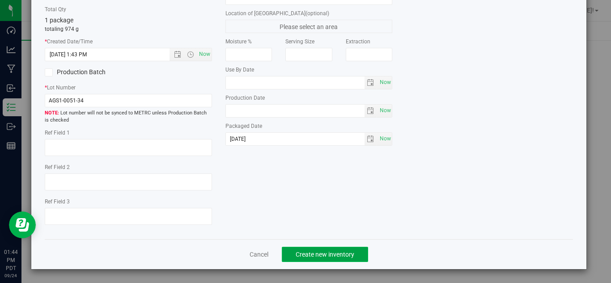
click at [337, 249] on button "Create new inventory" at bounding box center [325, 254] width 86 height 15
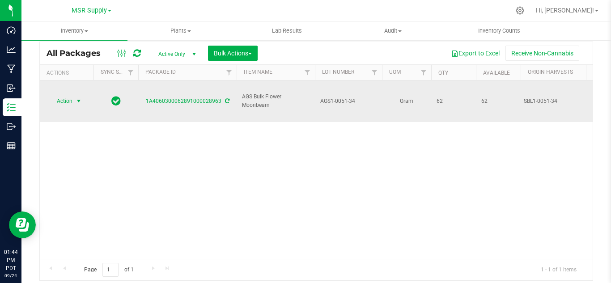
click at [81, 98] on span "select" at bounding box center [78, 101] width 7 height 7
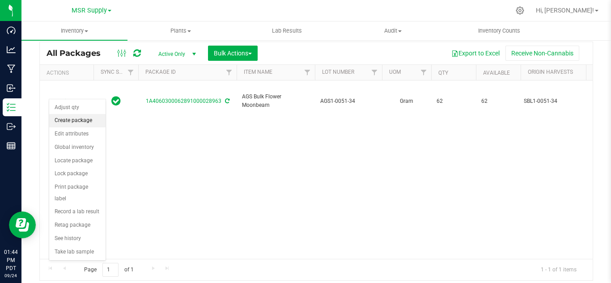
click at [81, 117] on li "Create package" at bounding box center [77, 120] width 56 height 13
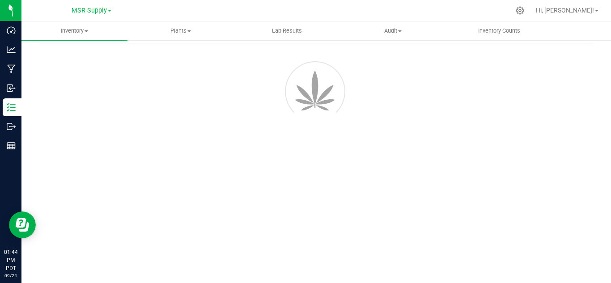
scroll to position [36, 0]
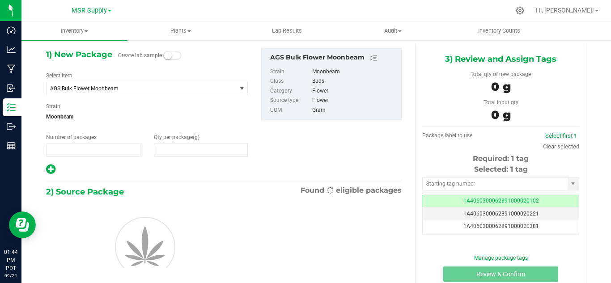
type input "1"
type input "0.0000"
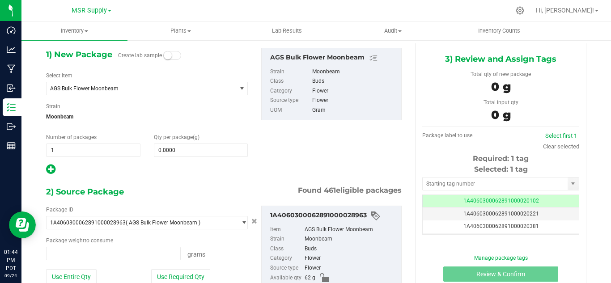
type input "0.0000 g"
click at [113, 88] on span "AGS Bulk Flower Moonbeam" at bounding box center [137, 88] width 175 height 6
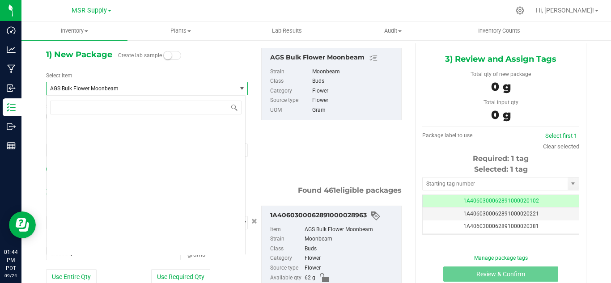
scroll to position [564, 0]
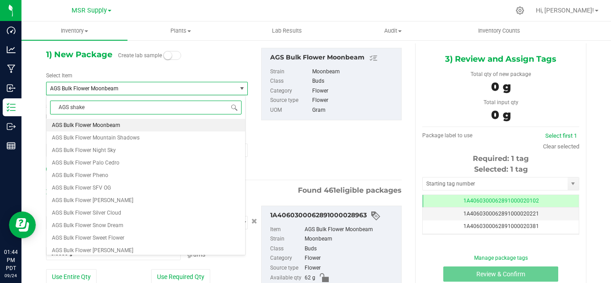
type input "AGS shake"
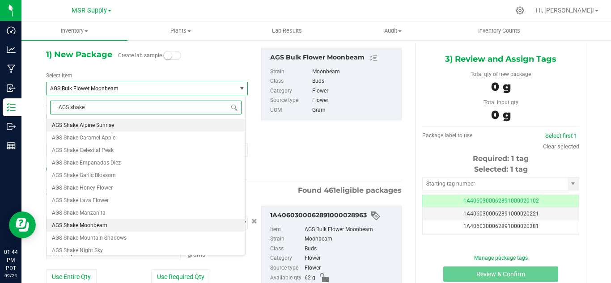
click at [112, 226] on li "AGS Shake Moonbeam" at bounding box center [146, 225] width 199 height 13
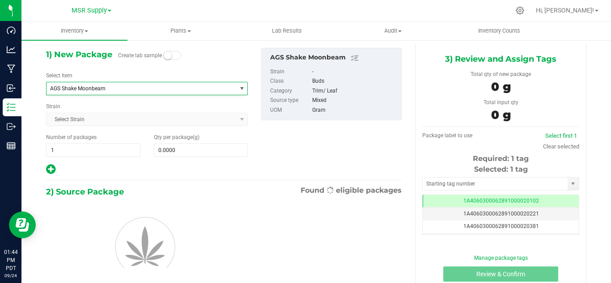
type input "0.0000"
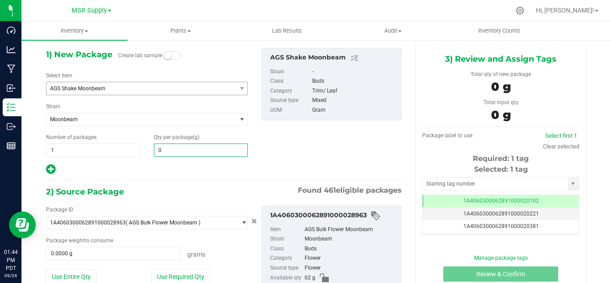
click at [180, 152] on span "0.0000 0" at bounding box center [201, 150] width 94 height 13
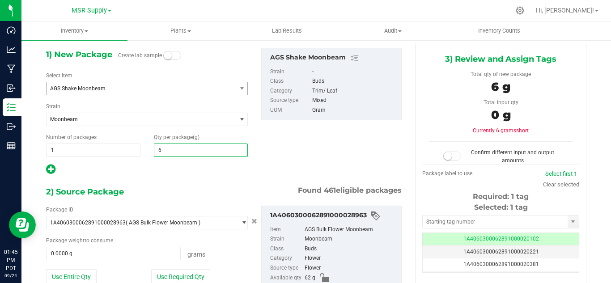
type input "62"
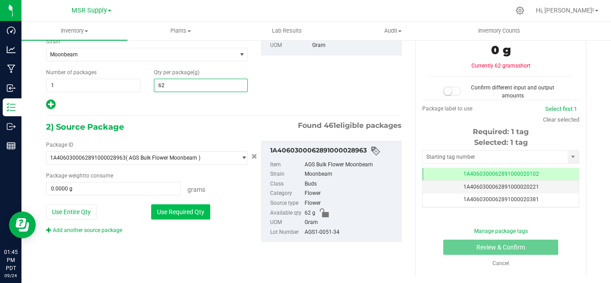
type input "62.0000"
click at [194, 208] on button "Use Required Qty" at bounding box center [180, 212] width 59 height 15
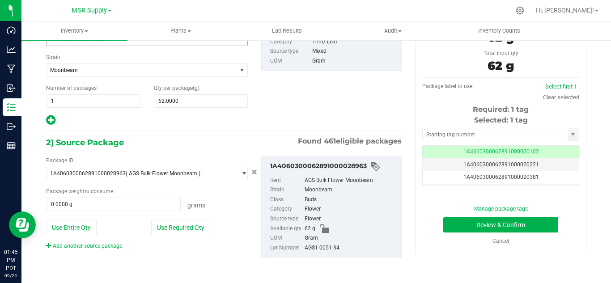
type input "62.0000 g"
click at [458, 132] on input "text" at bounding box center [495, 134] width 145 height 13
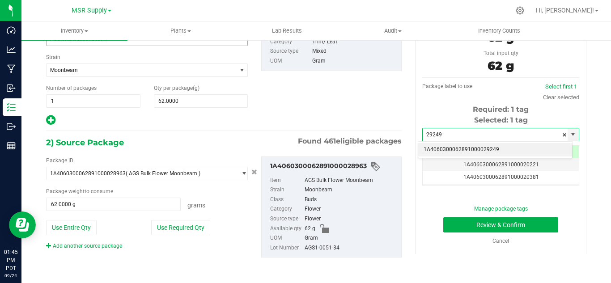
click at [478, 151] on li "1A4060300062891000029249" at bounding box center [495, 149] width 154 height 13
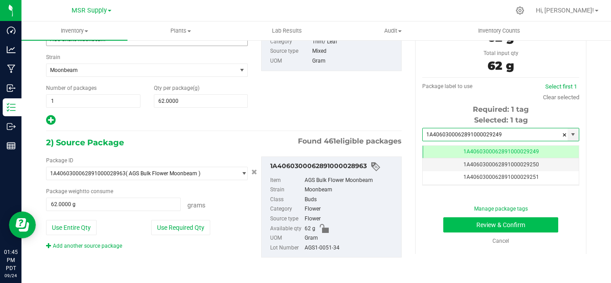
type input "1A4060300062891000029249"
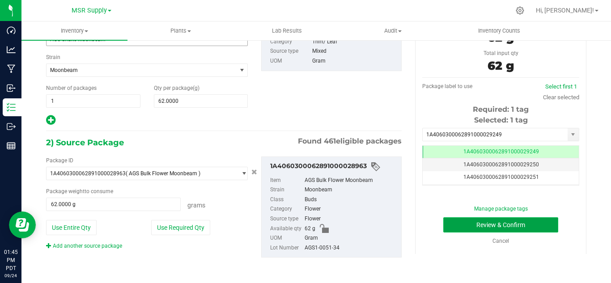
click at [505, 230] on button "Review & Confirm" at bounding box center [501, 225] width 115 height 15
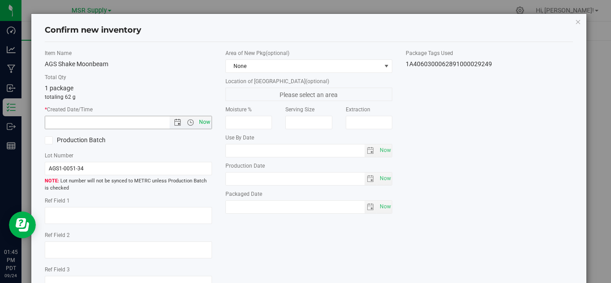
click at [202, 126] on span "Now" at bounding box center [204, 122] width 15 height 13
type input "9/24/2025 1:45 PM"
click at [381, 211] on span "Now" at bounding box center [385, 207] width 15 height 13
type input "2025-09-24"
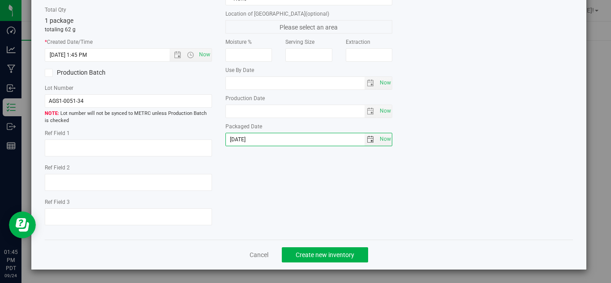
scroll to position [68, 0]
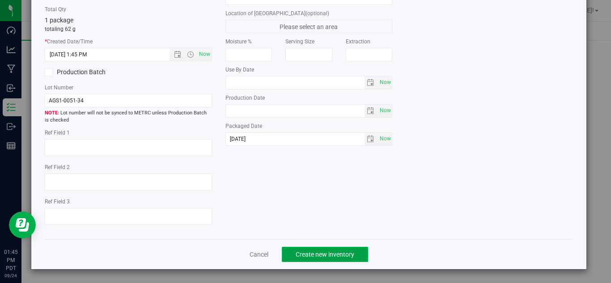
click at [345, 252] on span "Create new inventory" at bounding box center [325, 254] width 59 height 7
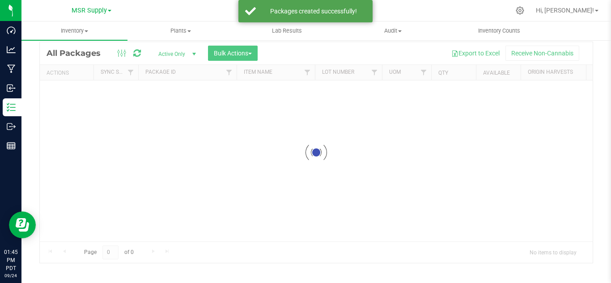
scroll to position [29, 0]
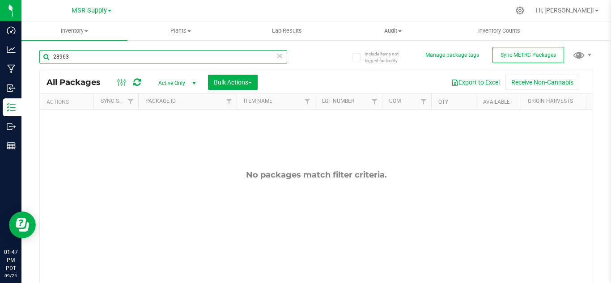
click at [80, 58] on input "28963" at bounding box center [163, 56] width 248 height 13
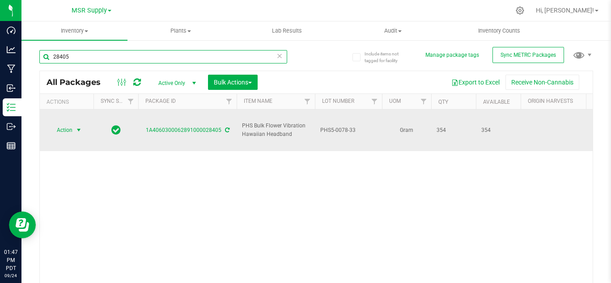
type input "28405"
click at [68, 124] on span "Action" at bounding box center [61, 130] width 24 height 13
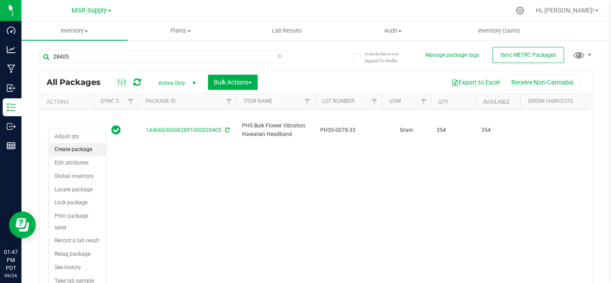
click at [83, 149] on li "Create package" at bounding box center [77, 149] width 56 height 13
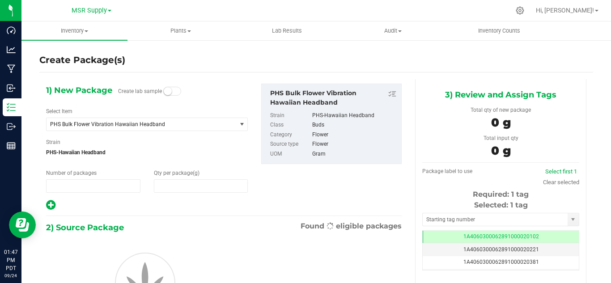
type input "1"
type input "0.0000"
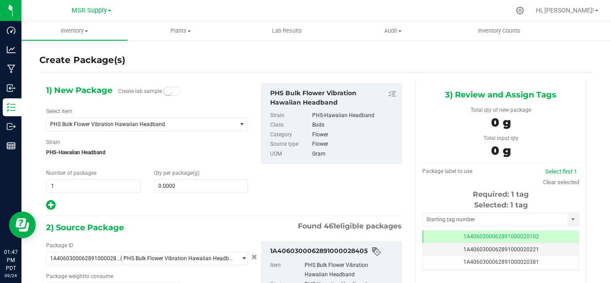
type input "0.0000 g"
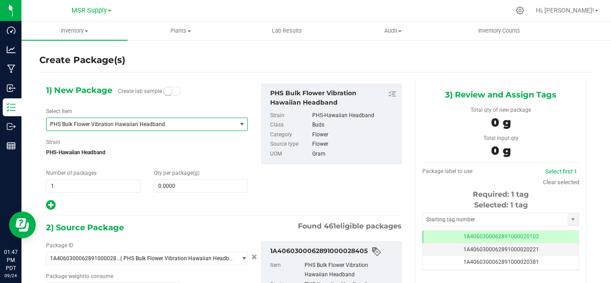
click at [164, 121] on span "PHS Bulk Flower Vibration Hawaiian Headband" at bounding box center [137, 124] width 175 height 6
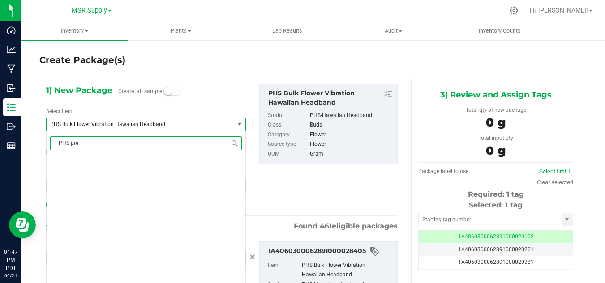
scroll to position [0, 0]
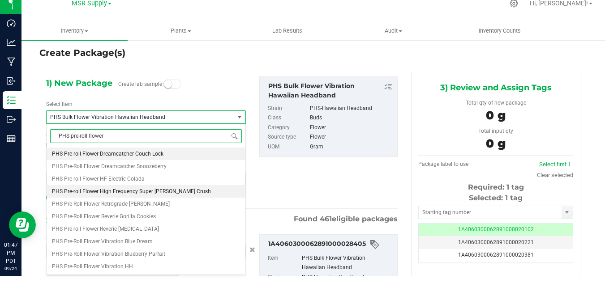
type input "PHS pre-roll flower"
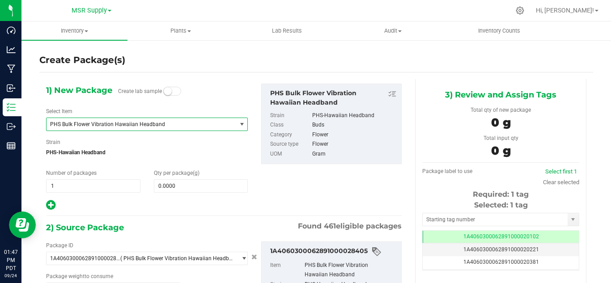
click at [206, 127] on span "PHS Bulk Flower Vibration Hawaiian Headband" at bounding box center [137, 124] width 175 height 6
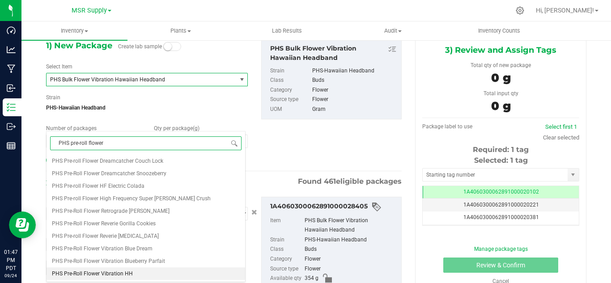
click at [123, 269] on li "PHS Pre-Roll Flower Vibration HH" at bounding box center [146, 274] width 199 height 13
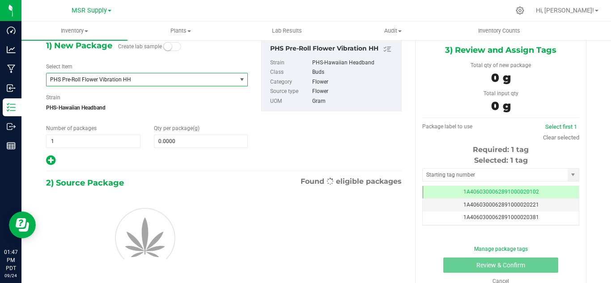
type input "0.0000"
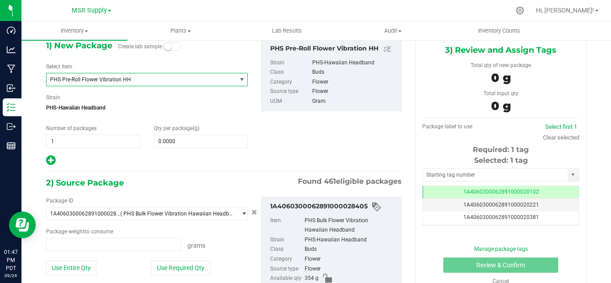
type input "0.0000 g"
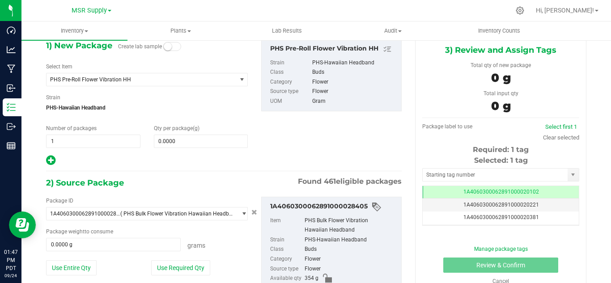
click at [179, 132] on div "Qty per package (g) 0.0000 0" at bounding box center [201, 136] width 108 height 24
click at [179, 137] on span at bounding box center [201, 141] width 94 height 13
type input "0.0000"
click at [200, 143] on span at bounding box center [201, 141] width 94 height 13
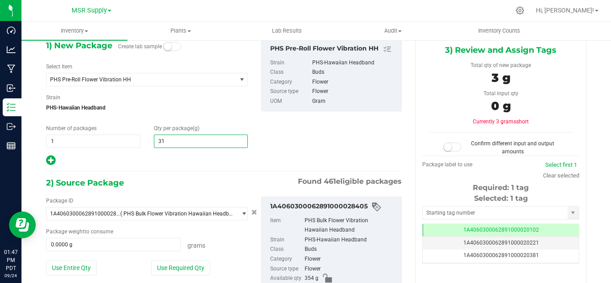
type input "310"
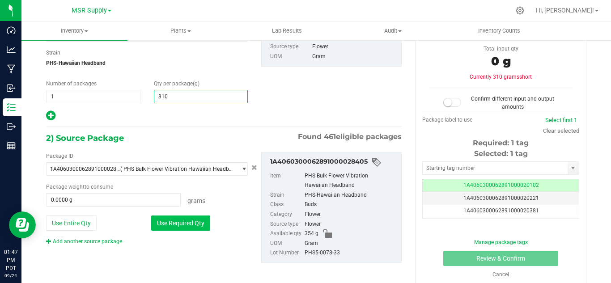
type input "310.0000"
click at [172, 221] on button "Use Required Qty" at bounding box center [180, 223] width 59 height 15
type input "310.0000 g"
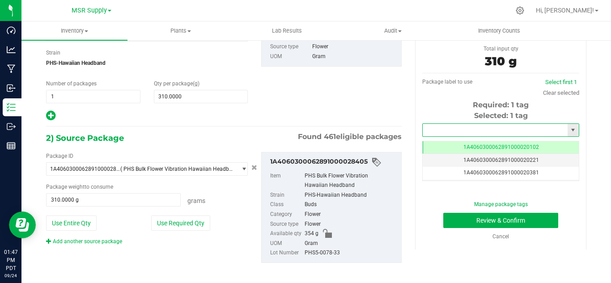
click at [439, 135] on input "text" at bounding box center [495, 130] width 145 height 13
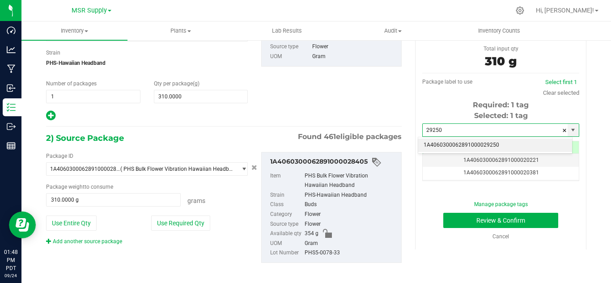
click at [496, 145] on li "1A4060300062891000029250" at bounding box center [495, 145] width 154 height 13
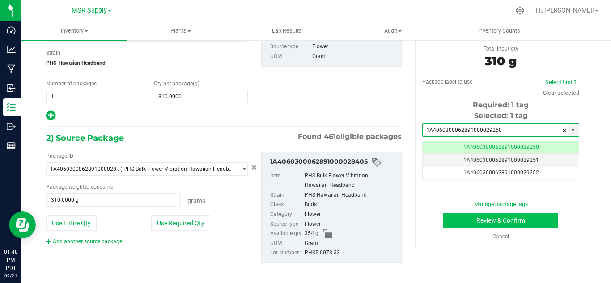
type input "1A4060300062891000029250"
click at [508, 222] on button "Review & Confirm" at bounding box center [501, 220] width 115 height 15
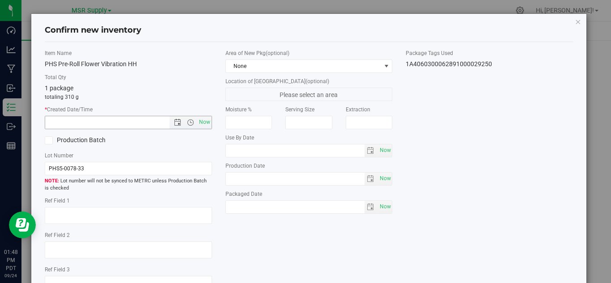
drag, startPoint x: 205, startPoint y: 120, endPoint x: 313, endPoint y: 192, distance: 129.3
click at [205, 120] on span "Now" at bounding box center [204, 122] width 15 height 13
type input "9/24/2025 1:48 PM"
click at [381, 212] on span "Now" at bounding box center [385, 207] width 15 height 13
type input "2025-09-24"
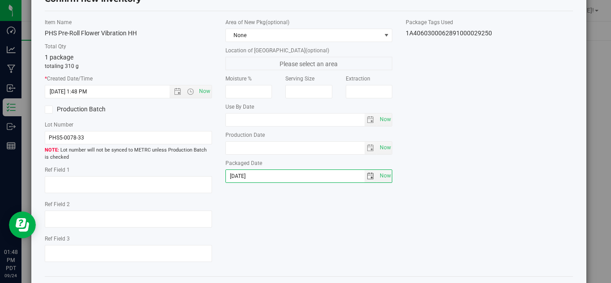
scroll to position [68, 0]
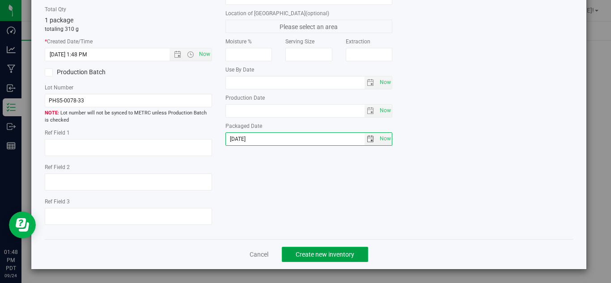
click at [356, 253] on button "Create new inventory" at bounding box center [325, 254] width 86 height 15
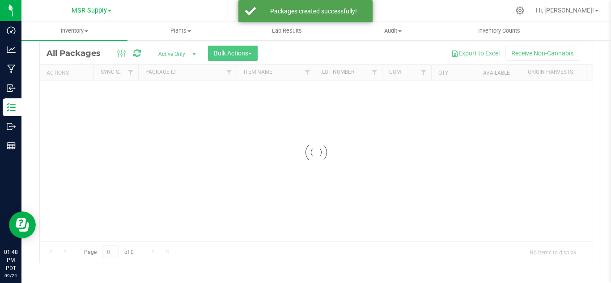
scroll to position [29, 0]
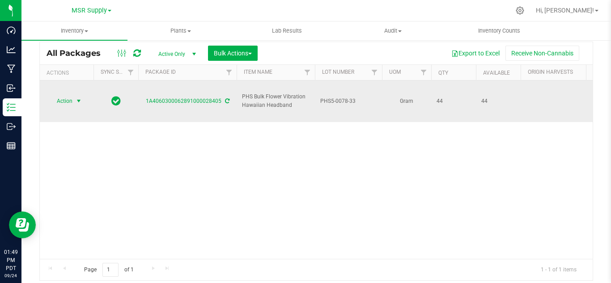
click at [79, 98] on span "select" at bounding box center [78, 101] width 7 height 7
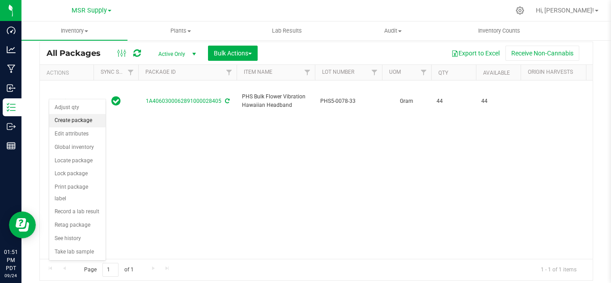
click at [71, 127] on li "Create package" at bounding box center [77, 120] width 56 height 13
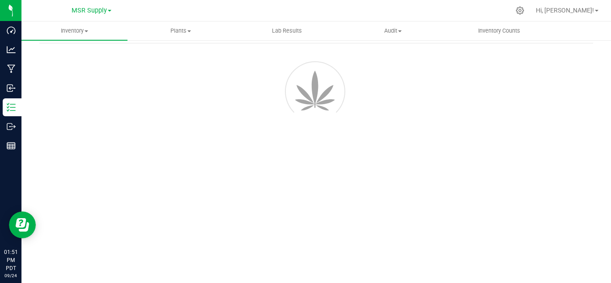
scroll to position [36, 0]
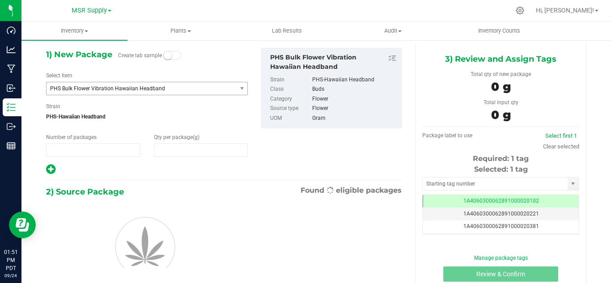
type input "1"
type input "0.0000"
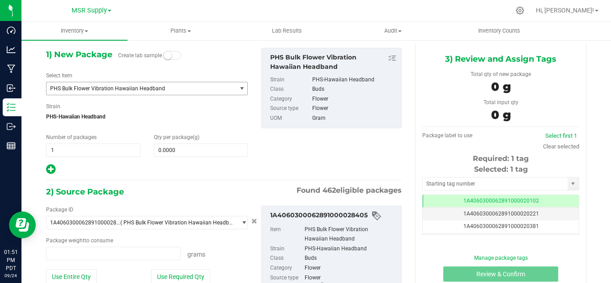
type input "0.0000 g"
click at [110, 86] on span "PHS Bulk Flower Vibration Hawaiian Headband" at bounding box center [137, 88] width 175 height 6
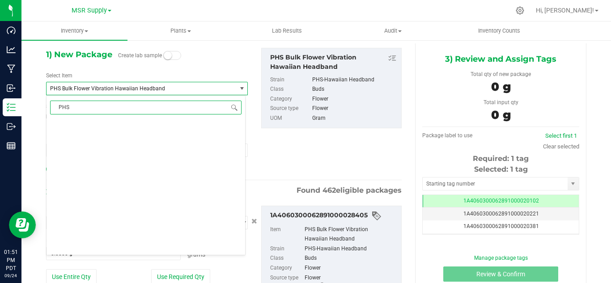
scroll to position [0, 0]
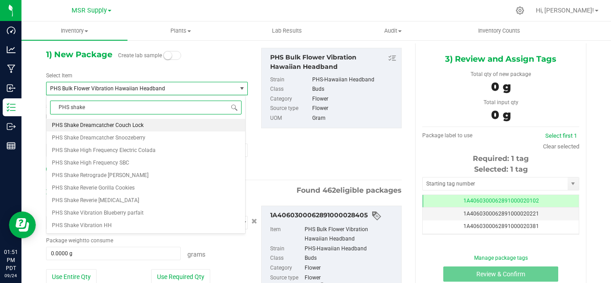
type input "PHS shake"
click at [90, 227] on span "PHS Shake Vibration HH" at bounding box center [82, 225] width 60 height 6
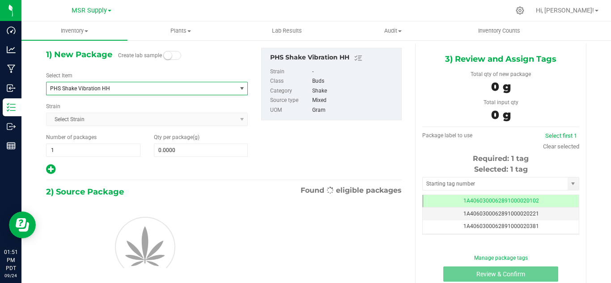
type input "0.0000"
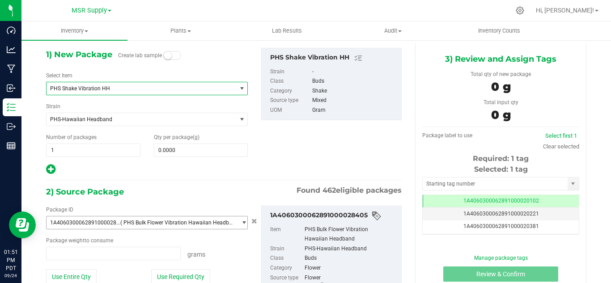
type input "0.0000 g"
click at [181, 151] on span at bounding box center [201, 150] width 94 height 13
type input "0.0000"
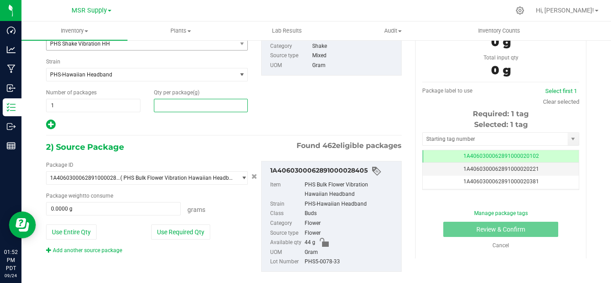
click at [170, 105] on span at bounding box center [201, 105] width 94 height 13
type input "44"
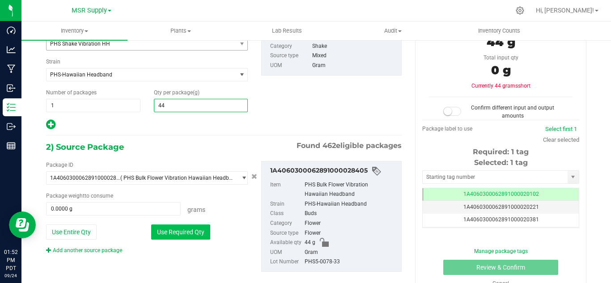
type input "44.0000"
drag, startPoint x: 193, startPoint y: 238, endPoint x: 275, endPoint y: 224, distance: 83.1
click at [193, 237] on button "Use Required Qty" at bounding box center [180, 232] width 59 height 15
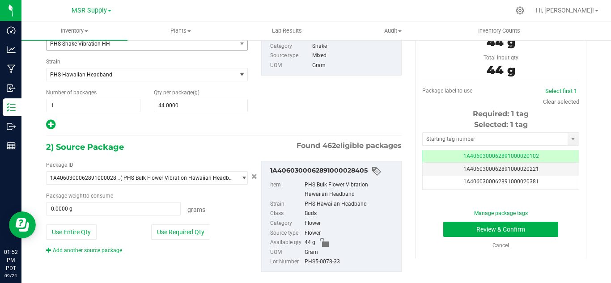
type input "44.0000 g"
click at [447, 138] on input "text" at bounding box center [495, 139] width 145 height 13
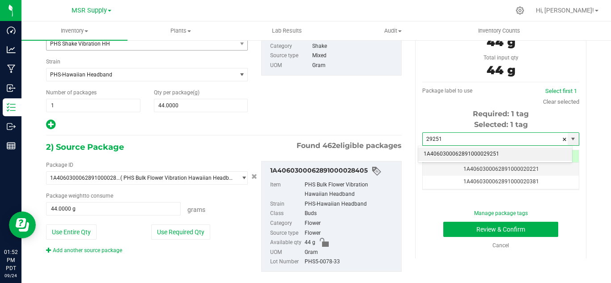
click at [484, 158] on li "1A4060300062891000029251" at bounding box center [495, 154] width 154 height 13
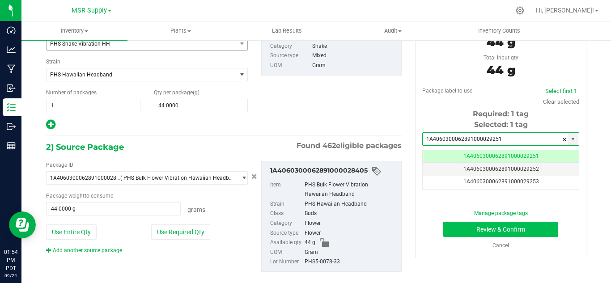
type input "1A4060300062891000029251"
click at [473, 225] on button "Review & Confirm" at bounding box center [501, 229] width 115 height 15
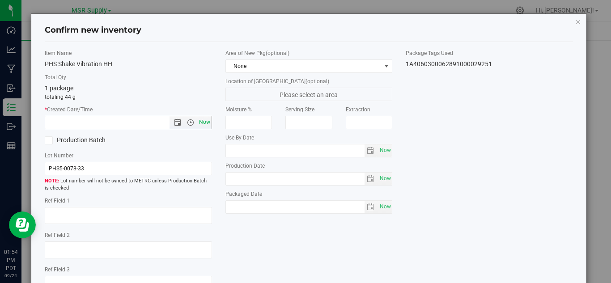
click at [204, 117] on span "Now" at bounding box center [204, 122] width 15 height 13
type input "9/24/2025 1:54 PM"
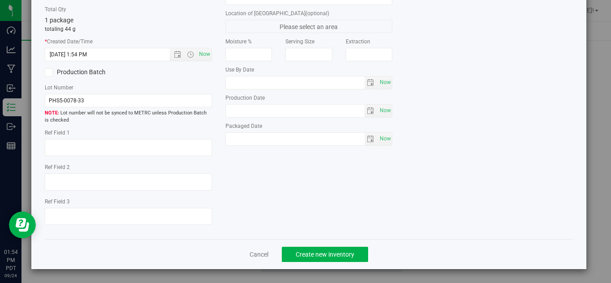
click at [370, 146] on div "Area of New Pkg (optional) None Location of New Pkg (optional) Please select an…" at bounding box center [309, 65] width 181 height 169
drag, startPoint x: 384, startPoint y: 139, endPoint x: 448, endPoint y: 136, distance: 64.5
click at [384, 138] on span "Now" at bounding box center [385, 138] width 15 height 13
type input "2025-09-24"
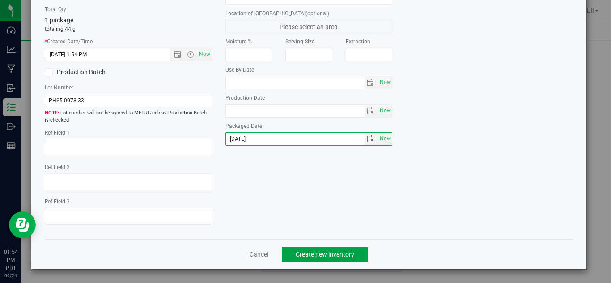
click at [322, 250] on button "Create new inventory" at bounding box center [325, 254] width 86 height 15
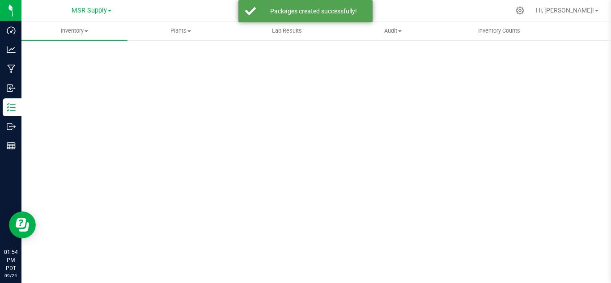
scroll to position [36, 0]
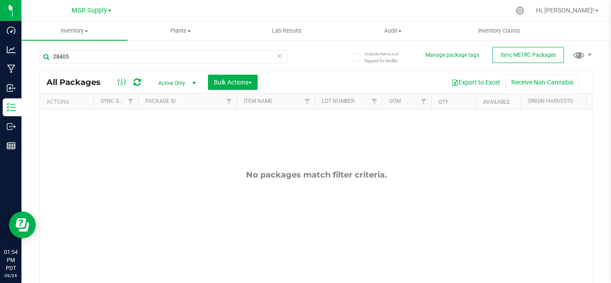
click at [277, 55] on icon at bounding box center [280, 55] width 6 height 11
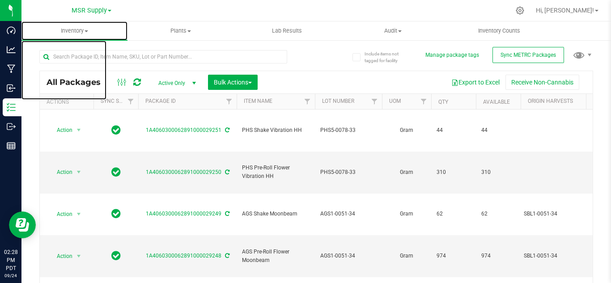
click at [63, 28] on span "Inventory" at bounding box center [74, 31] width 106 height 8
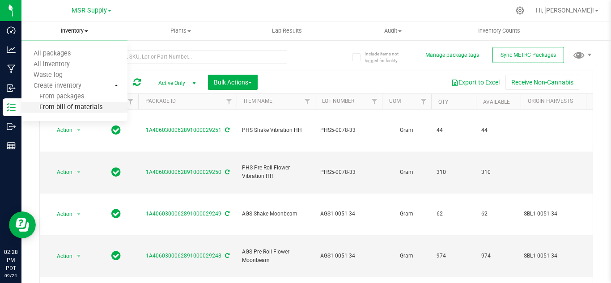
click at [75, 104] on span "From bill of materials" at bounding box center [61, 108] width 81 height 8
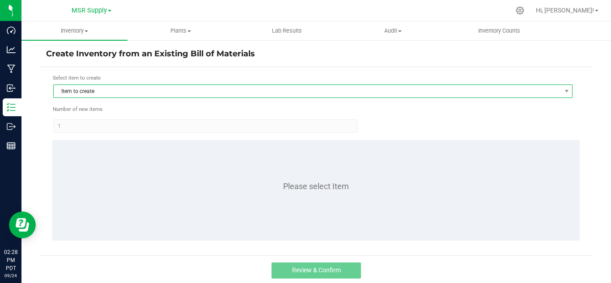
click at [117, 91] on span "Item to create" at bounding box center [308, 91] width 508 height 13
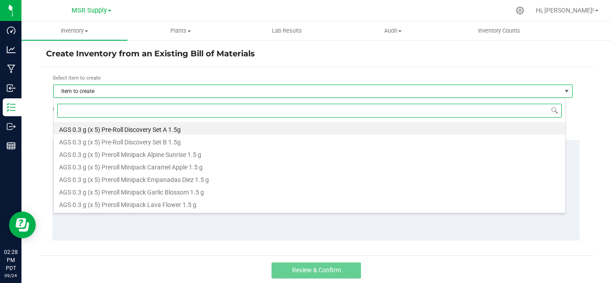
scroll to position [13, 513]
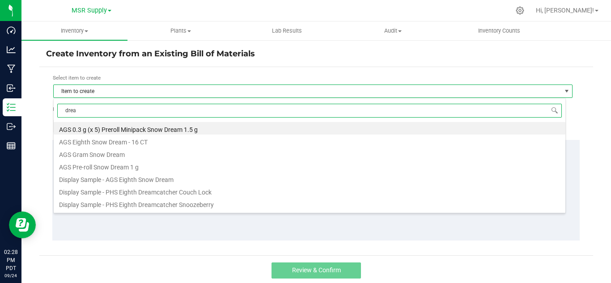
type input "dream"
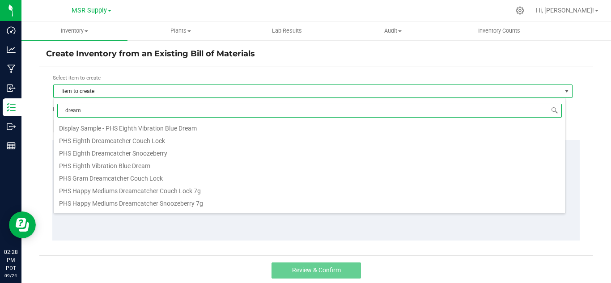
scroll to position [90, 0]
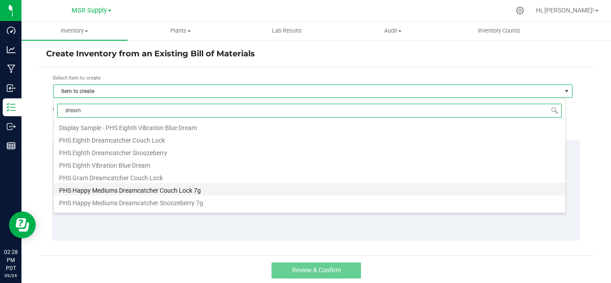
click at [157, 188] on li "PHS Happy Mediums Dreamcatcher Couch Lock 7g" at bounding box center [310, 189] width 512 height 13
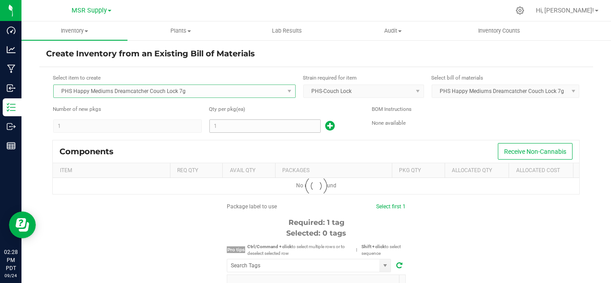
click at [237, 127] on input "1" at bounding box center [265, 126] width 111 height 13
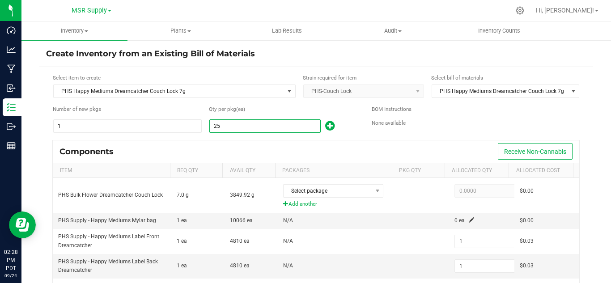
type input "256"
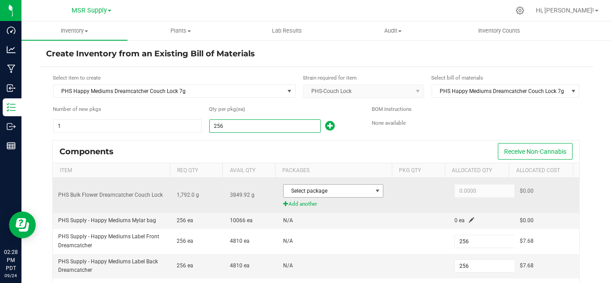
type input "256"
click at [349, 187] on span "Select package" at bounding box center [328, 191] width 88 height 13
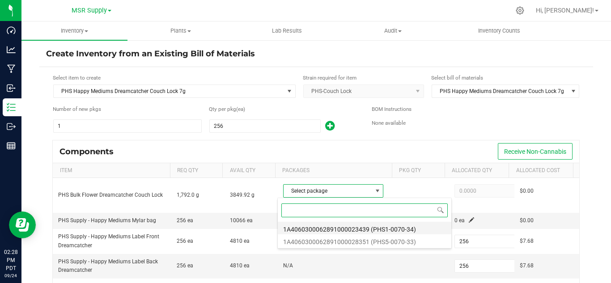
scroll to position [13, 97]
click at [417, 226] on li "1A4060300062891000023439 (PHS1-0070-34)" at bounding box center [365, 228] width 174 height 13
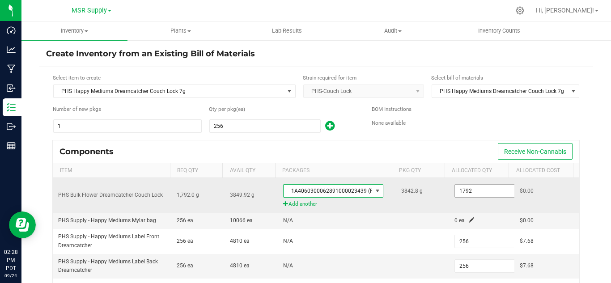
click at [475, 190] on input "1792" at bounding box center [488, 191] width 66 height 13
paste input "817.6"
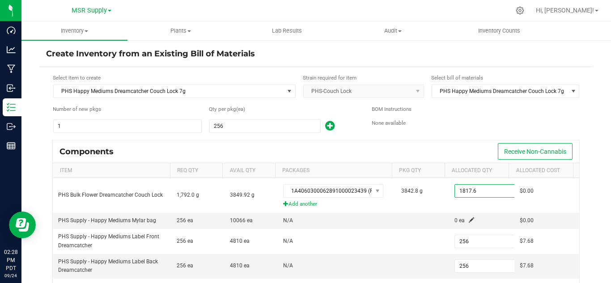
type input "1,817.6000"
click at [450, 140] on kendo-grid "Components Receive Non-Cannabis Item Req Qty Avail Qty Packages Pkg Qty Allocat…" at bounding box center [316, 242] width 528 height 205
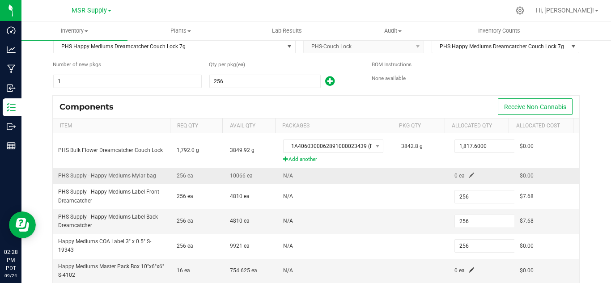
click at [469, 173] on span at bounding box center [471, 175] width 5 height 5
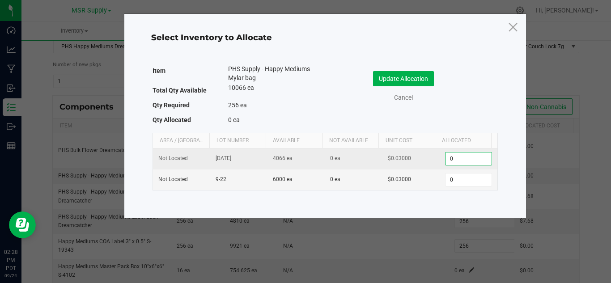
click at [467, 163] on input "0" at bounding box center [469, 159] width 46 height 13
type input "256"
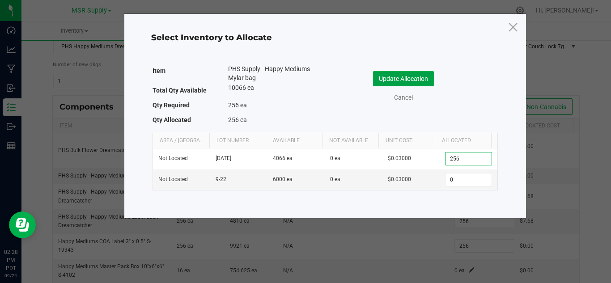
click at [393, 76] on button "Update Allocation" at bounding box center [403, 78] width 61 height 15
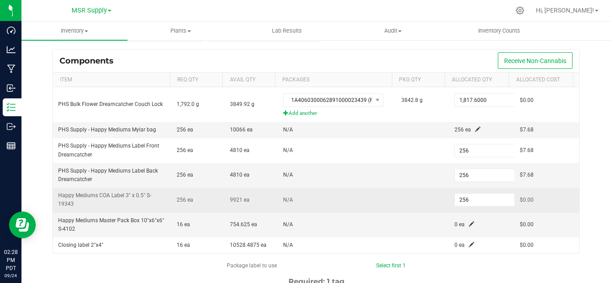
scroll to position [106, 0]
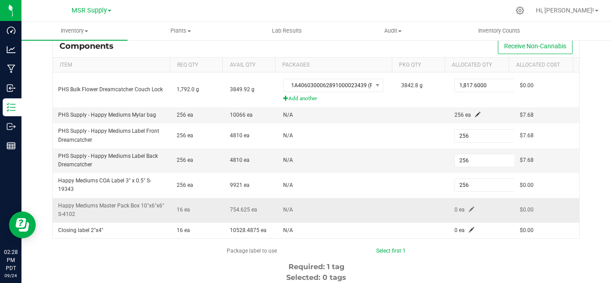
click at [469, 210] on span at bounding box center [471, 209] width 5 height 5
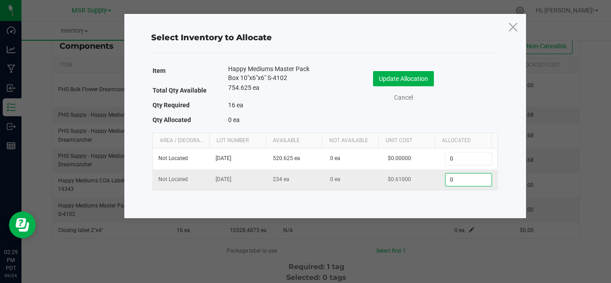
click at [458, 184] on input "0" at bounding box center [469, 180] width 46 height 13
type input "16"
click at [418, 73] on button "Update Allocation" at bounding box center [403, 78] width 61 height 15
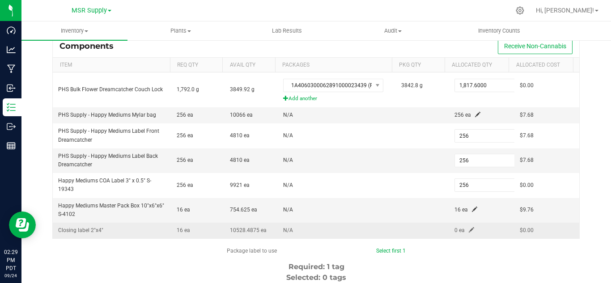
click at [469, 229] on span at bounding box center [471, 229] width 5 height 5
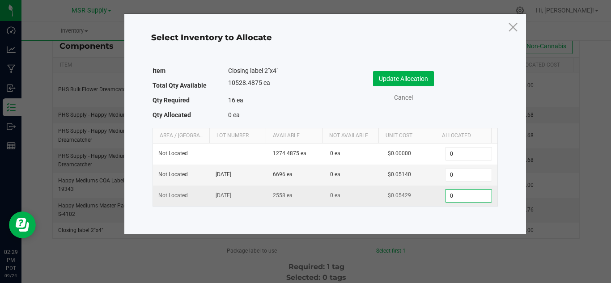
click at [468, 195] on input "0" at bounding box center [469, 196] width 46 height 13
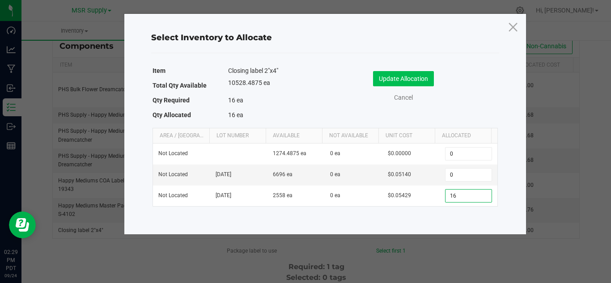
type input "16"
click at [405, 75] on button "Update Allocation" at bounding box center [403, 78] width 61 height 15
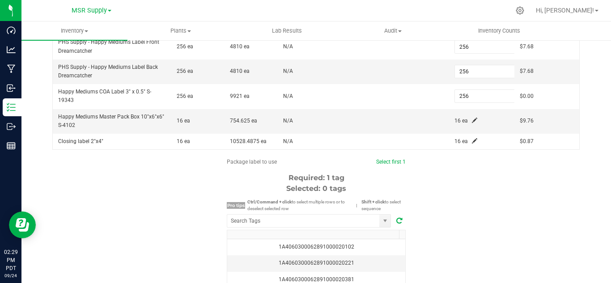
scroll to position [195, 0]
click at [320, 222] on input "NO DATA FOUND" at bounding box center [303, 220] width 152 height 13
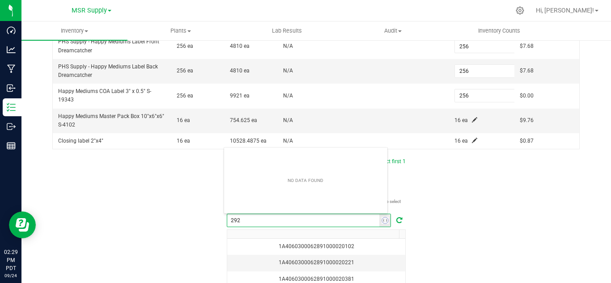
scroll to position [13, 165]
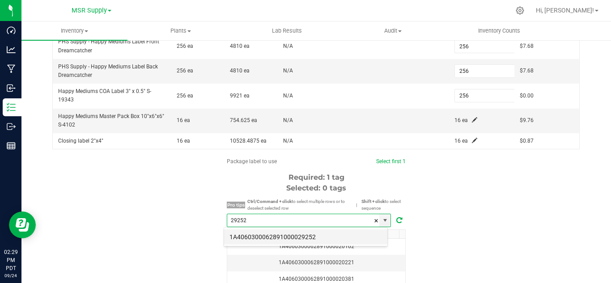
click at [312, 232] on li "1A4060300062891000029252" at bounding box center [305, 237] width 163 height 15
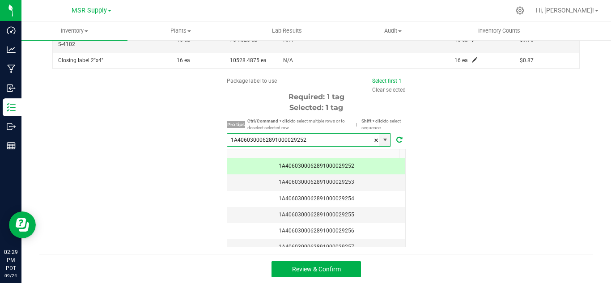
scroll to position [277, 0]
type input "1A4060300062891000029252"
click at [341, 268] on button "Review & Confirm" at bounding box center [317, 268] width 90 height 16
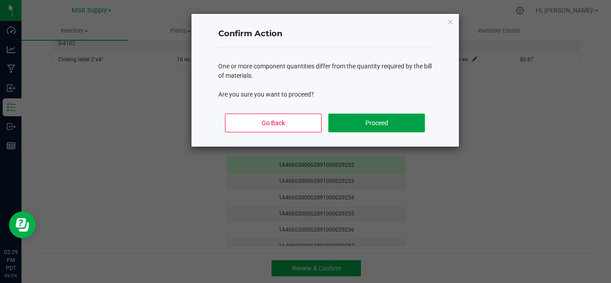
click at [358, 122] on button "Proceed" at bounding box center [377, 123] width 96 height 19
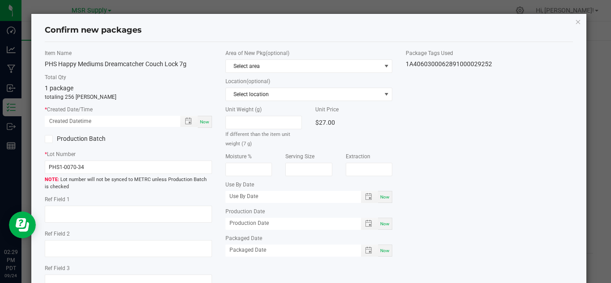
click at [206, 121] on span "Now" at bounding box center [204, 121] width 9 height 5
type input "[DATE] 02:29 PM"
click at [380, 252] on span "Now" at bounding box center [384, 250] width 9 height 5
type input "[DATE]"
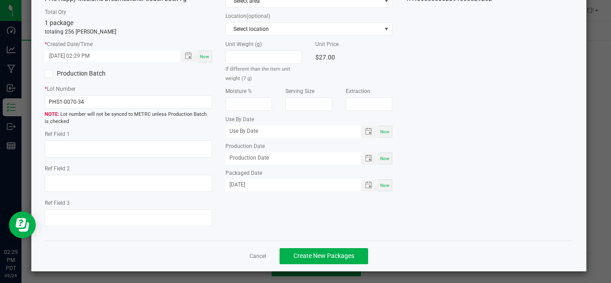
scroll to position [68, 0]
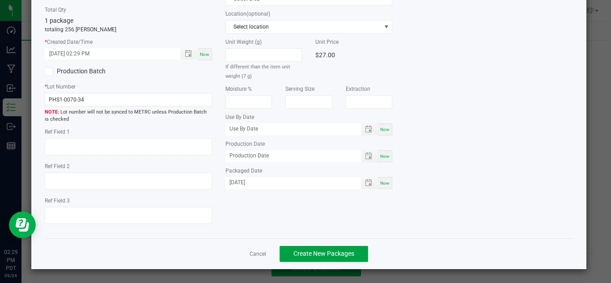
click at [327, 259] on button "Create New Packages" at bounding box center [324, 254] width 89 height 16
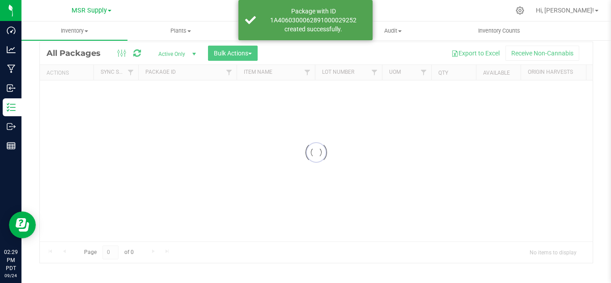
scroll to position [29, 0]
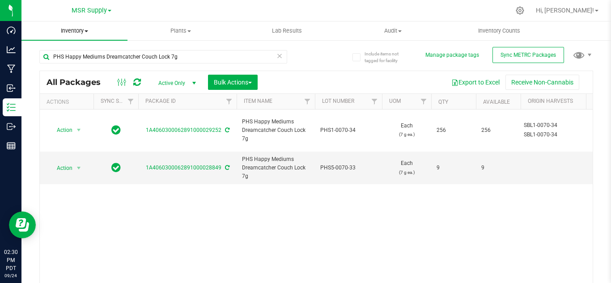
click at [81, 36] on uib-tab-heading "Inventory All packages All inventory Waste log Create inventory" at bounding box center [74, 30] width 106 height 19
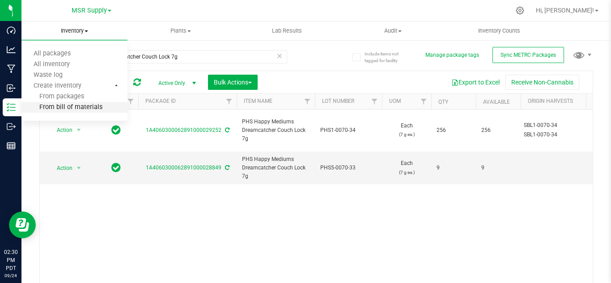
click at [74, 108] on span "From bill of materials" at bounding box center [61, 108] width 81 height 8
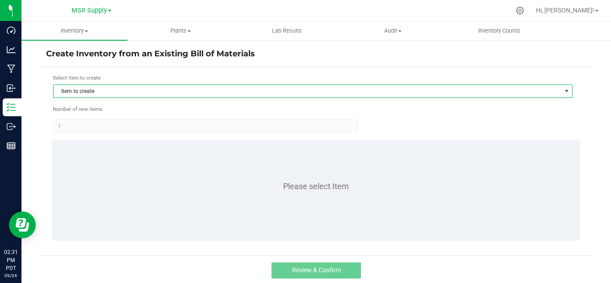
click at [127, 95] on span "Item to create" at bounding box center [308, 91] width 508 height 13
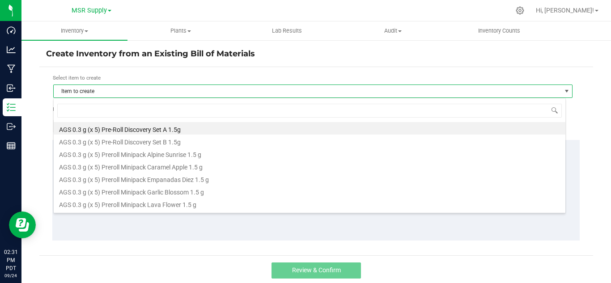
scroll to position [13, 513]
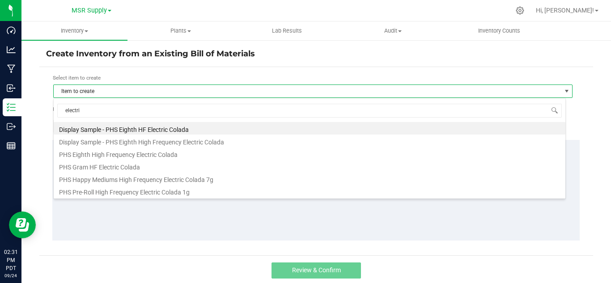
type input "electric"
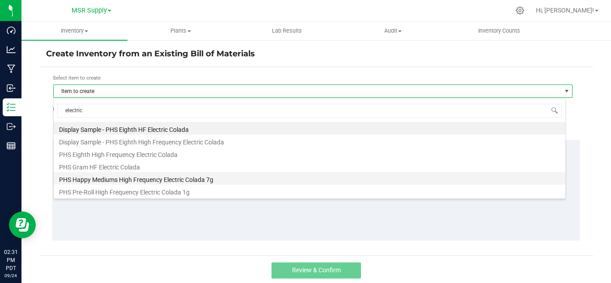
click at [136, 177] on li "PHS Happy Mediums High Frequency Electric Colada 7g" at bounding box center [310, 178] width 512 height 13
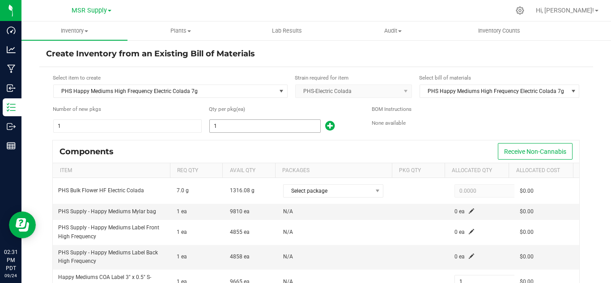
click at [225, 128] on input "1" at bounding box center [265, 126] width 111 height 13
type input "11"
type input "1"
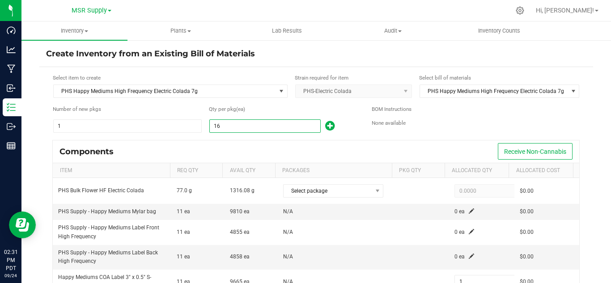
type input "160"
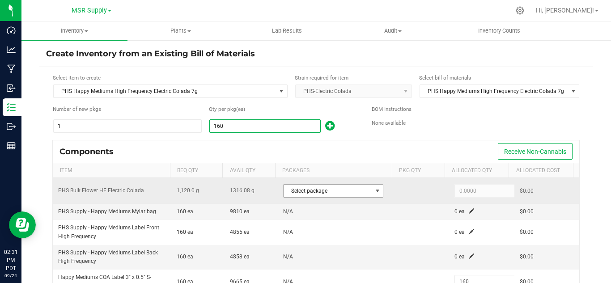
type input "160"
click at [329, 190] on span "Select package" at bounding box center [328, 191] width 88 height 13
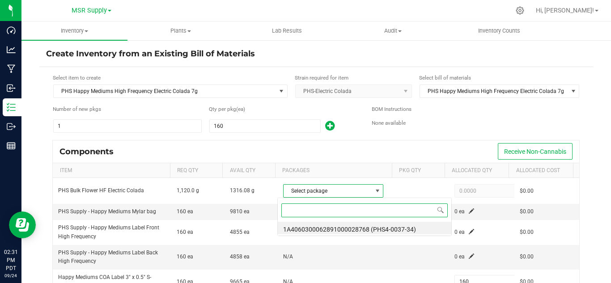
click at [395, 229] on kendo-popup "1A4060300062891000028768 (PHS4-0037-34)" at bounding box center [364, 217] width 175 height 38
click at [392, 229] on li "1A4060300062891000028768 (PHS4-0037-34)" at bounding box center [365, 228] width 174 height 13
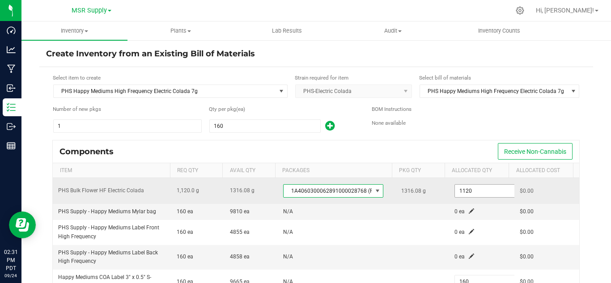
click at [467, 191] on input "1120" at bounding box center [488, 191] width 66 height 13
paste input "36"
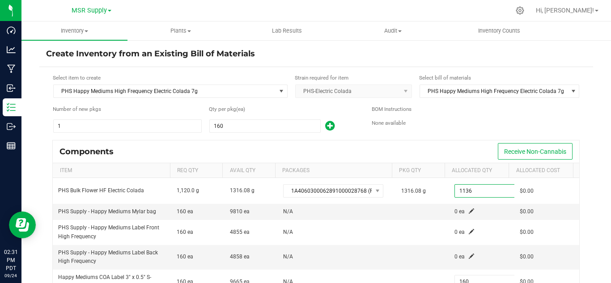
type input "1,136.0000"
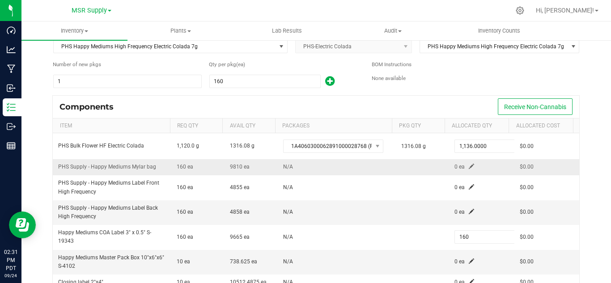
click at [469, 164] on span at bounding box center [471, 166] width 5 height 5
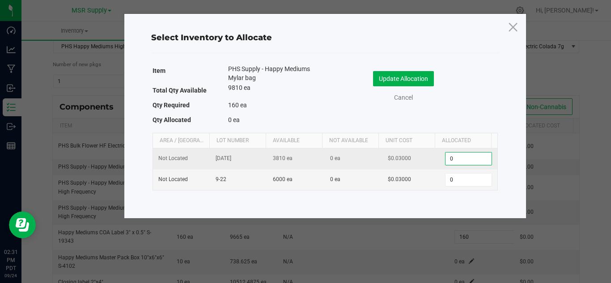
click at [478, 159] on input "0" at bounding box center [469, 159] width 46 height 13
type input "160"
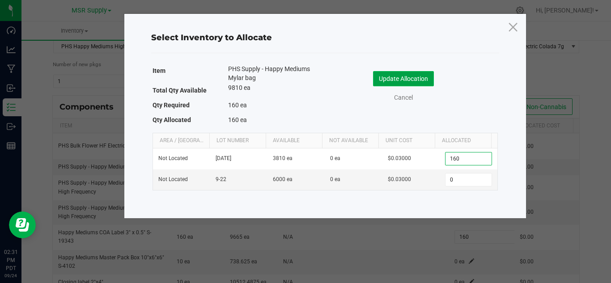
click at [401, 79] on button "Update Allocation" at bounding box center [403, 78] width 61 height 15
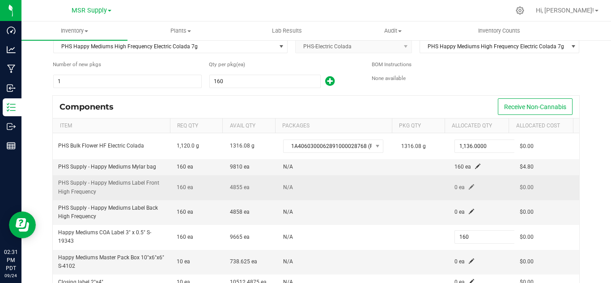
scroll to position [52, 0]
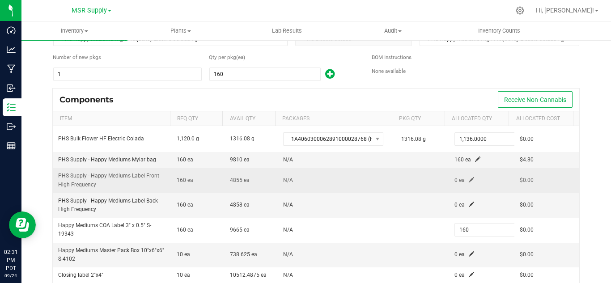
click at [469, 178] on span at bounding box center [471, 179] width 5 height 5
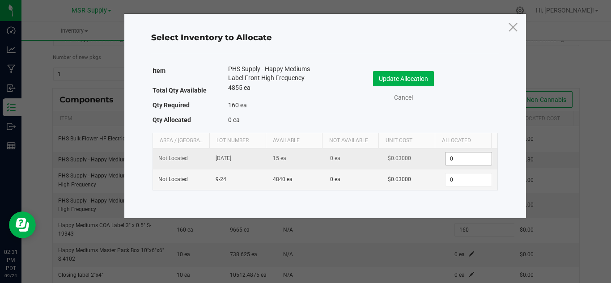
click at [460, 160] on input "0" at bounding box center [469, 159] width 46 height 13
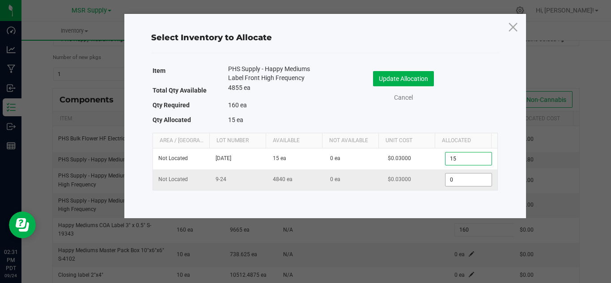
type input "15"
click at [461, 180] on input "0" at bounding box center [469, 180] width 46 height 13
type input "145"
click at [429, 78] on button "Update Allocation" at bounding box center [403, 78] width 61 height 15
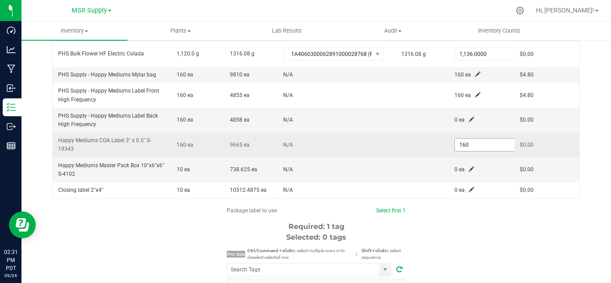
scroll to position [141, 0]
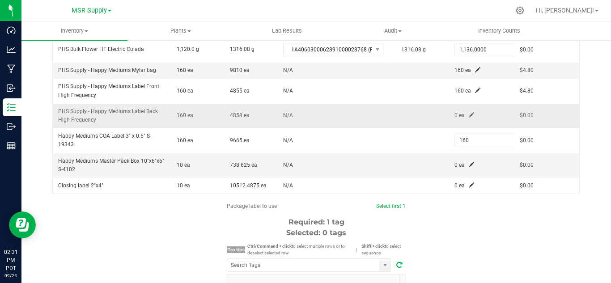
click at [460, 111] on td "0 ea" at bounding box center [481, 116] width 65 height 25
click at [469, 112] on span at bounding box center [471, 114] width 5 height 5
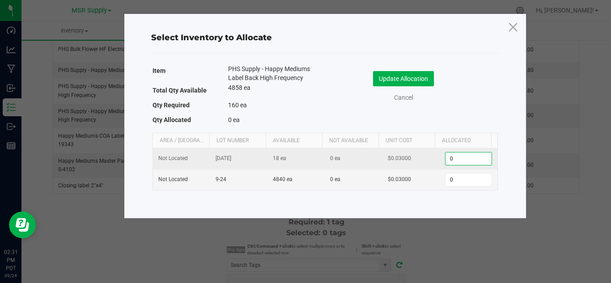
click at [452, 158] on input "0" at bounding box center [469, 159] width 46 height 13
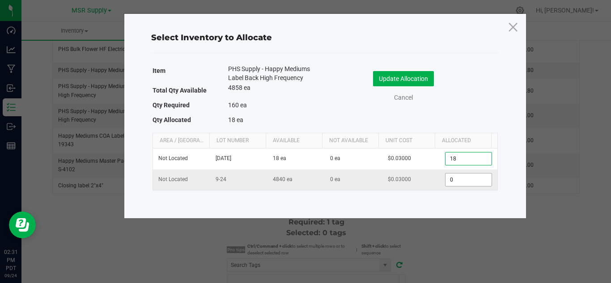
type input "18"
click at [453, 179] on input "0" at bounding box center [469, 180] width 46 height 13
type input "142"
click at [409, 75] on button "Update Allocation" at bounding box center [403, 78] width 61 height 15
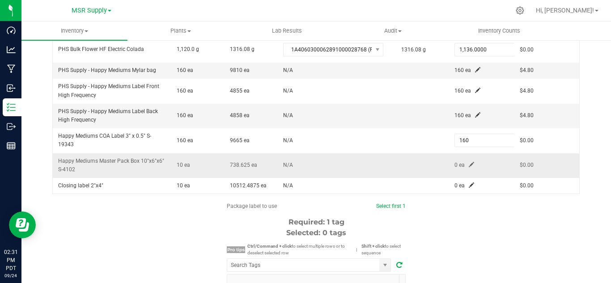
click at [469, 164] on span at bounding box center [471, 164] width 5 height 5
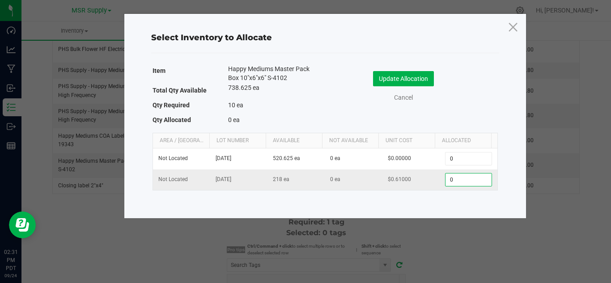
click at [469, 176] on input "0" at bounding box center [469, 180] width 46 height 13
type input "10"
click at [374, 76] on button "Update Allocation" at bounding box center [403, 78] width 61 height 15
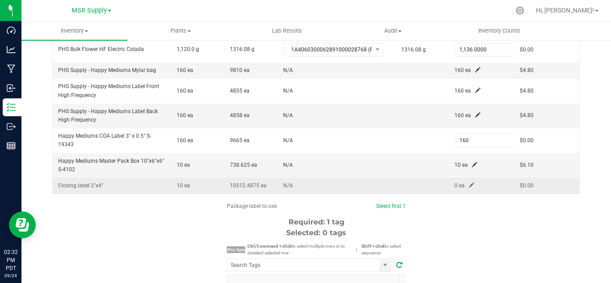
click at [469, 183] on span at bounding box center [471, 185] width 5 height 5
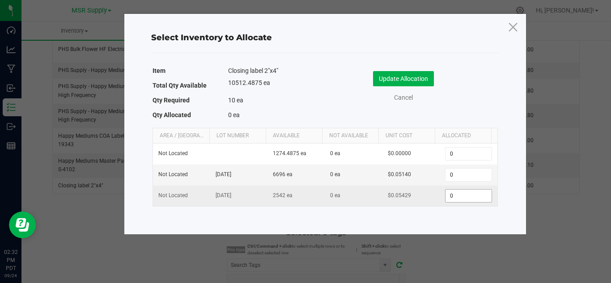
click at [468, 202] on input "0" at bounding box center [469, 196] width 46 height 13
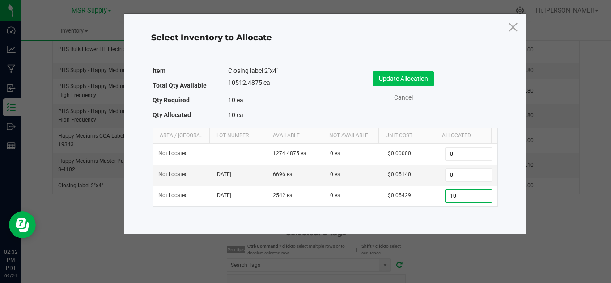
type input "10"
click at [424, 81] on button "Update Allocation" at bounding box center [403, 78] width 61 height 15
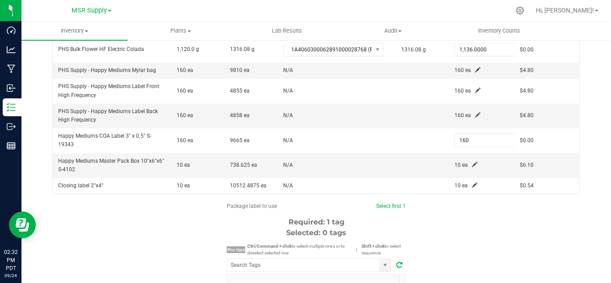
scroll to position [231, 0]
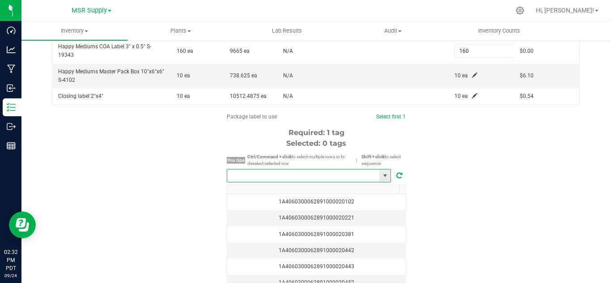
click at [362, 179] on input "NO DATA FOUND" at bounding box center [303, 176] width 152 height 13
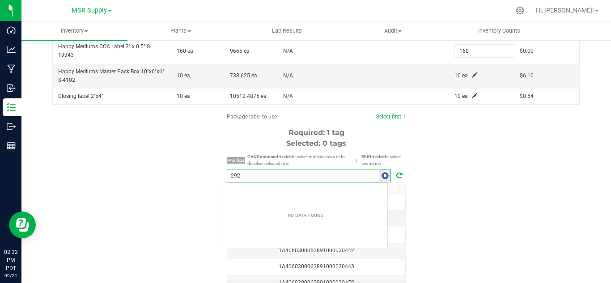
scroll to position [13, 165]
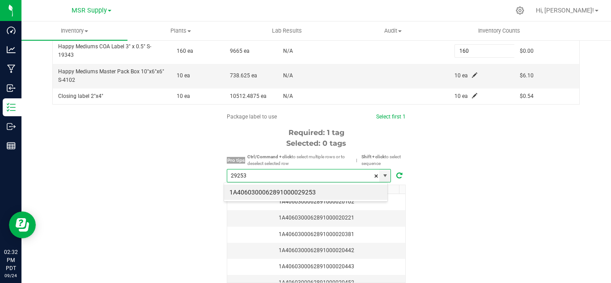
drag, startPoint x: 340, startPoint y: 191, endPoint x: 433, endPoint y: 179, distance: 93.8
click at [339, 189] on li "1A4060300062891000029253" at bounding box center [305, 192] width 163 height 15
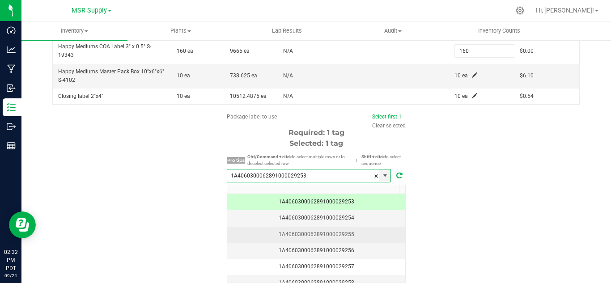
scroll to position [268, 0]
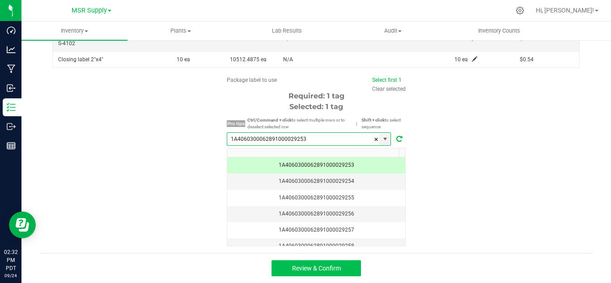
type input "1A4060300062891000029253"
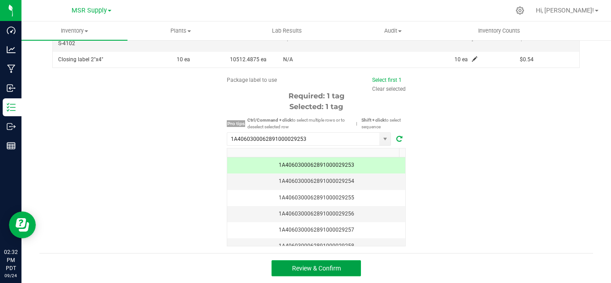
click at [340, 270] on button "Review & Confirm" at bounding box center [317, 268] width 90 height 16
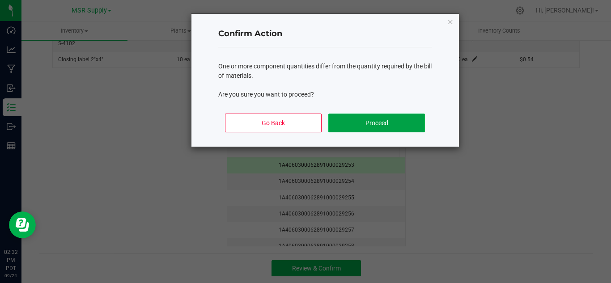
click at [373, 128] on button "Proceed" at bounding box center [377, 123] width 96 height 19
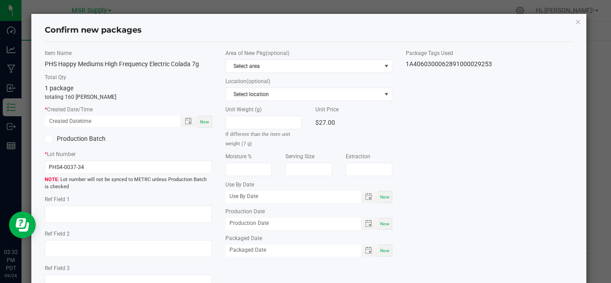
drag, startPoint x: 202, startPoint y: 119, endPoint x: 300, endPoint y: 188, distance: 119.7
click at [202, 119] on span "Now" at bounding box center [204, 121] width 9 height 5
type input "[DATE] 02:32 PM"
click at [387, 251] on div "Now" at bounding box center [385, 251] width 14 height 12
type input "[DATE]"
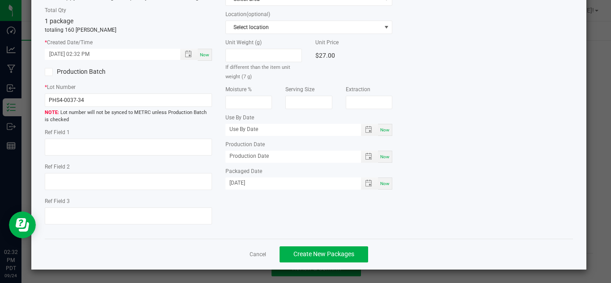
scroll to position [68, 0]
click at [347, 260] on button "Create New Packages" at bounding box center [324, 254] width 89 height 16
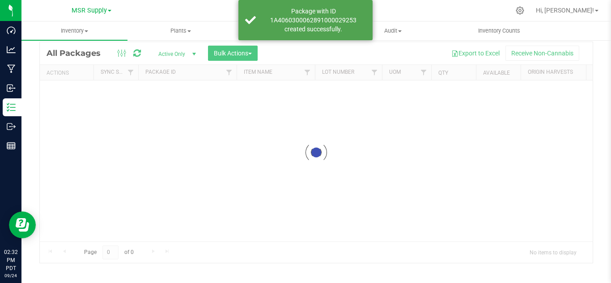
scroll to position [29, 0]
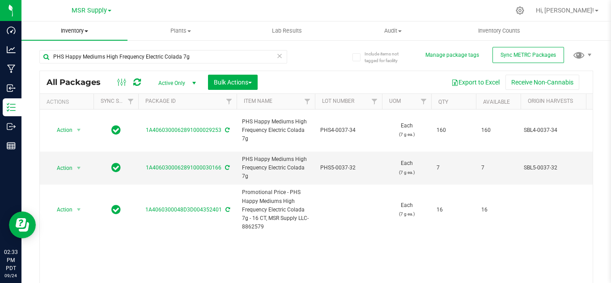
click at [76, 28] on span "Inventory" at bounding box center [74, 31] width 106 height 8
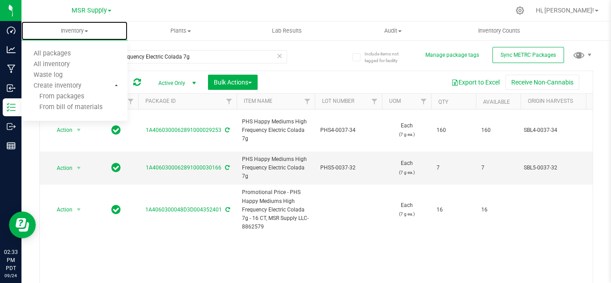
click at [87, 30] on span at bounding box center [87, 31] width 4 height 2
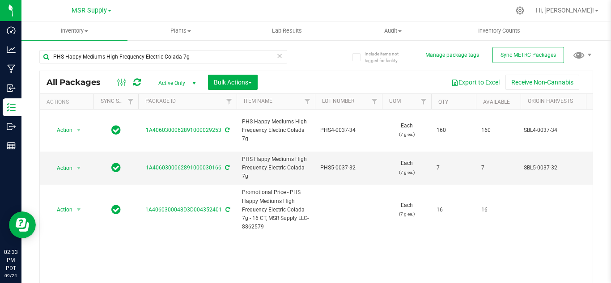
click at [339, 230] on div "Action Action Adjust qty Create package Edit attributes Global inventory Locate…" at bounding box center [316, 199] width 553 height 179
click at [277, 56] on icon at bounding box center [280, 55] width 6 height 11
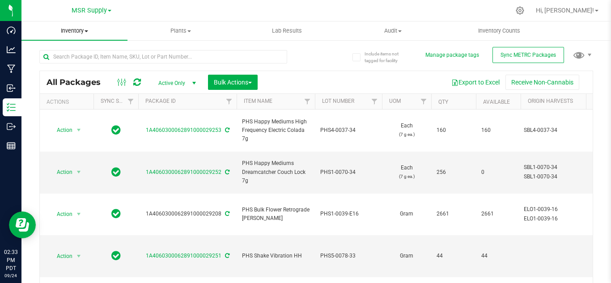
click at [71, 30] on span "Inventory" at bounding box center [74, 31] width 106 height 8
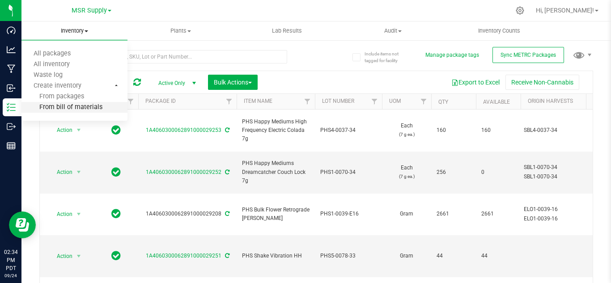
click at [68, 104] on span "From bill of materials" at bounding box center [61, 108] width 81 height 8
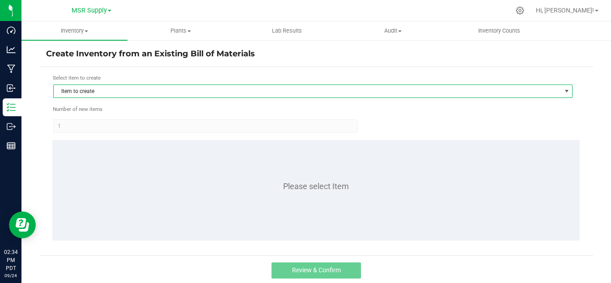
click at [169, 92] on span "Item to create" at bounding box center [308, 91] width 508 height 13
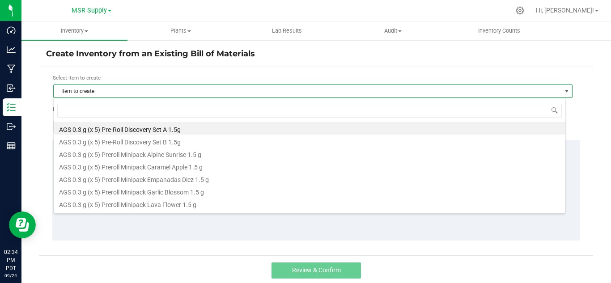
scroll to position [13, 513]
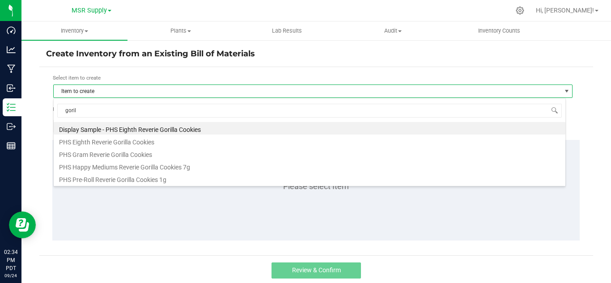
type input "gorill"
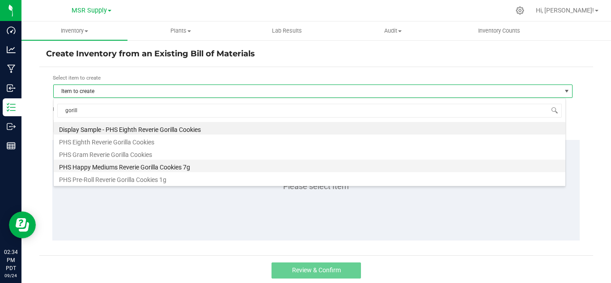
click at [172, 166] on li "PHS Happy Mediums Reverie Gorilla Cookies 7g" at bounding box center [310, 166] width 512 height 13
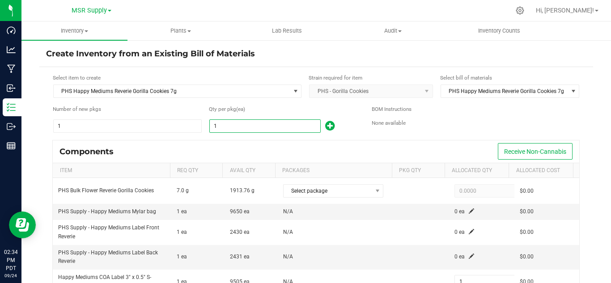
click at [230, 124] on input "1" at bounding box center [265, 126] width 111 height 13
type input "16"
type input "160"
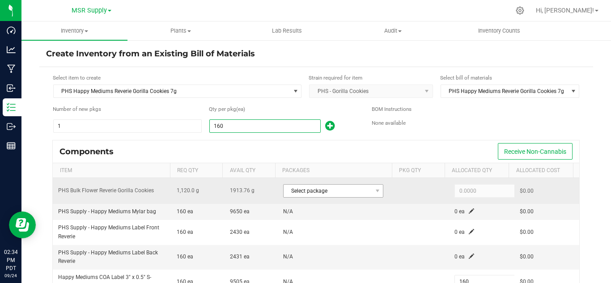
type input "160"
click at [353, 190] on span "Select package" at bounding box center [328, 191] width 88 height 13
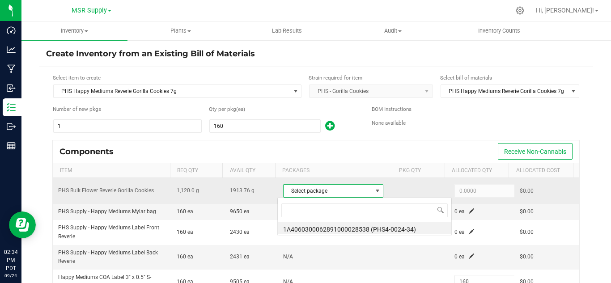
scroll to position [13, 97]
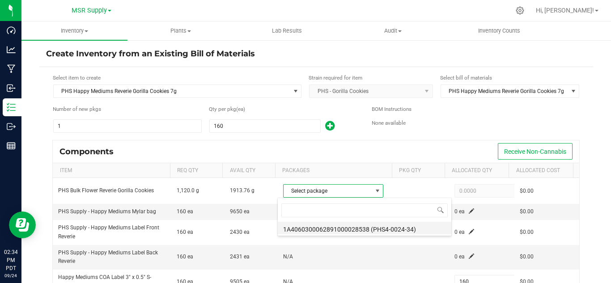
click at [416, 232] on li "1A4060300062891000028538 (PHS4-0024-34)" at bounding box center [365, 228] width 174 height 13
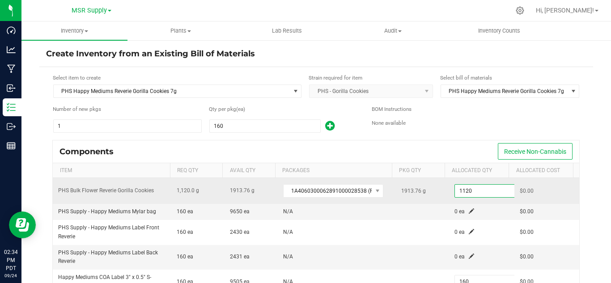
click at [466, 190] on input "1120" at bounding box center [488, 191] width 66 height 13
paste input "36"
paste input
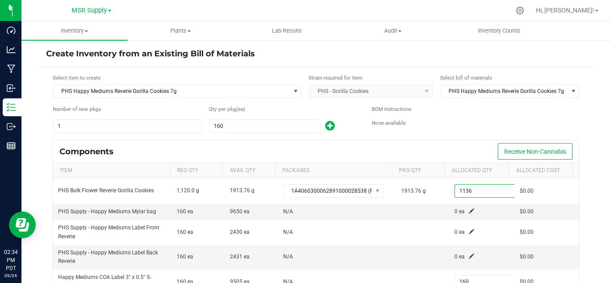
type input "1,136.0000"
click at [465, 132] on div "BOM Instructions None available" at bounding box center [476, 119] width 208 height 28
click at [464, 165] on th "Allocated Qty" at bounding box center [477, 170] width 64 height 15
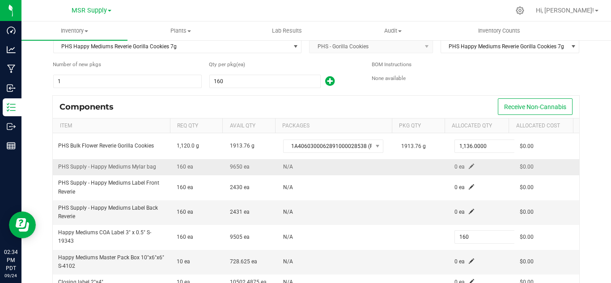
click at [469, 164] on span at bounding box center [471, 166] width 5 height 5
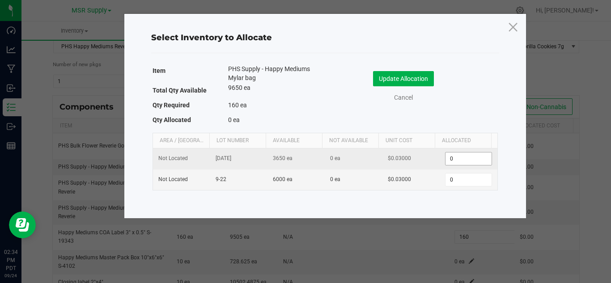
click at [451, 155] on input "0" at bounding box center [469, 159] width 46 height 13
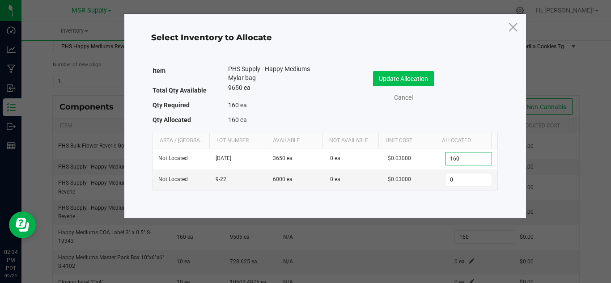
type input "160"
click at [420, 78] on button "Update Allocation" at bounding box center [403, 78] width 61 height 15
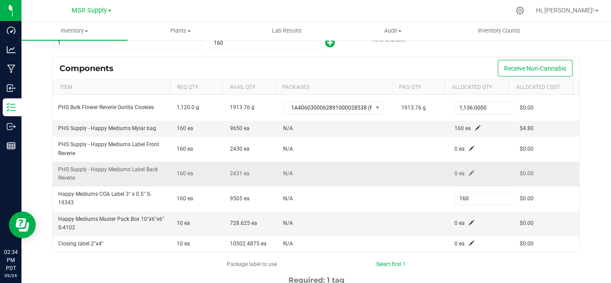
scroll to position [97, 0]
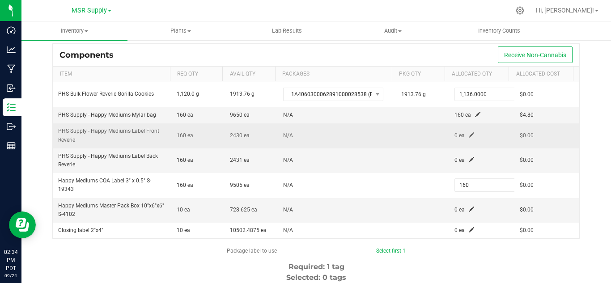
click at [469, 135] on span at bounding box center [471, 134] width 5 height 5
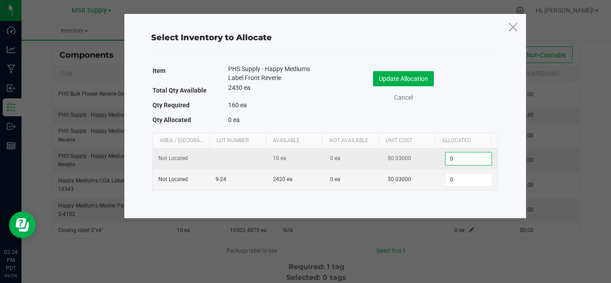
click at [460, 160] on input "0" at bounding box center [469, 159] width 46 height 13
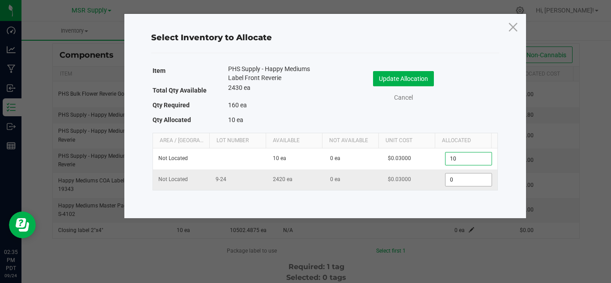
type input "10"
click at [456, 176] on input "0" at bounding box center [469, 180] width 46 height 13
type input "150"
click at [410, 76] on button "Update Allocation" at bounding box center [403, 78] width 61 height 15
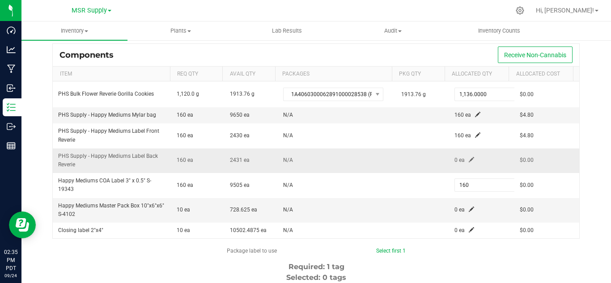
click at [469, 158] on span at bounding box center [471, 159] width 5 height 5
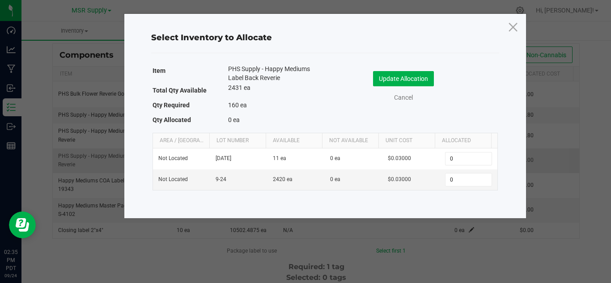
click at [460, 158] on input "0" at bounding box center [469, 159] width 46 height 13
type input "11"
click at [458, 181] on input "0" at bounding box center [469, 180] width 46 height 13
type input "149"
click at [397, 76] on button "Update Allocation" at bounding box center [403, 78] width 61 height 15
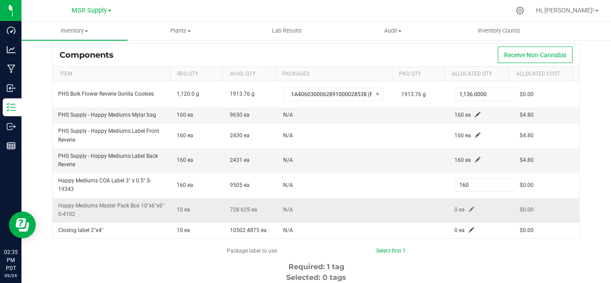
click at [469, 208] on span at bounding box center [471, 209] width 5 height 5
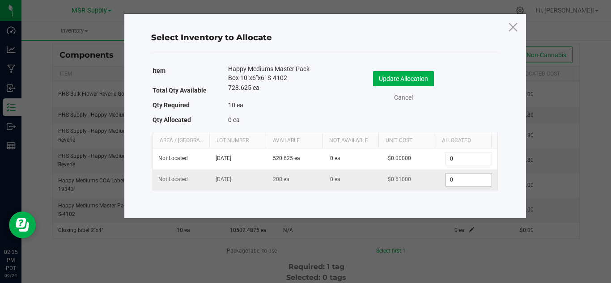
click at [473, 183] on input "0" at bounding box center [469, 180] width 46 height 13
type input "10"
click at [403, 71] on button "Update Allocation" at bounding box center [403, 78] width 61 height 15
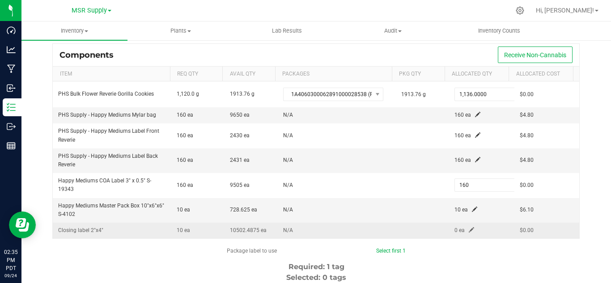
click at [469, 230] on span at bounding box center [471, 229] width 5 height 5
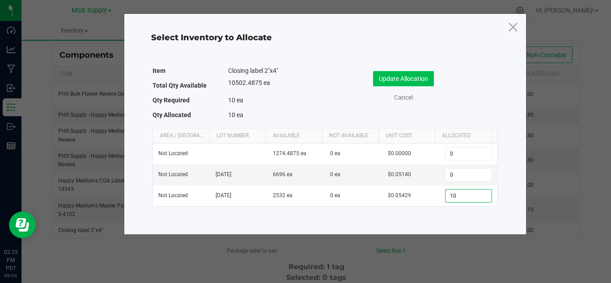
type input "10"
click at [403, 82] on button "Update Allocation" at bounding box center [403, 78] width 61 height 15
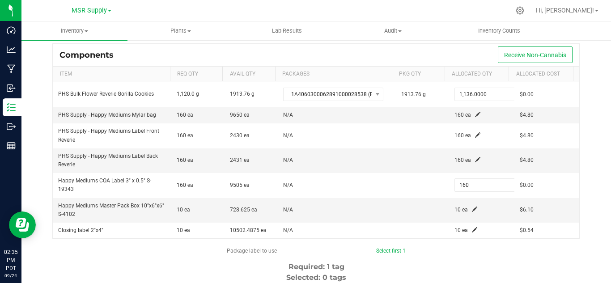
scroll to position [186, 0]
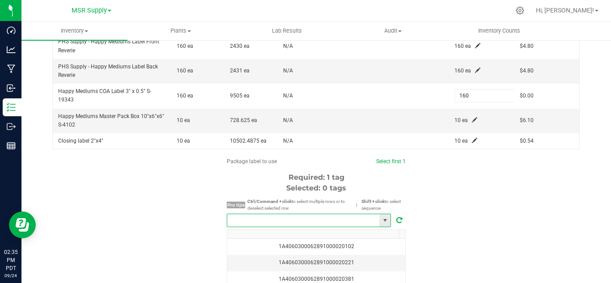
click at [357, 218] on input "NO DATA FOUND" at bounding box center [303, 220] width 152 height 13
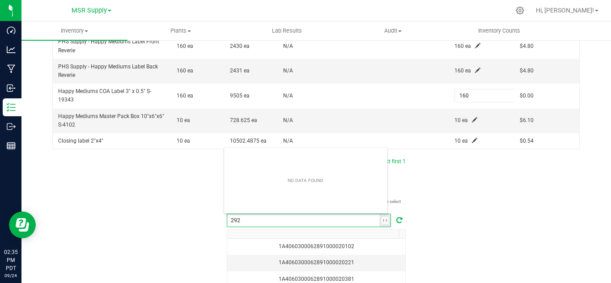
scroll to position [13, 165]
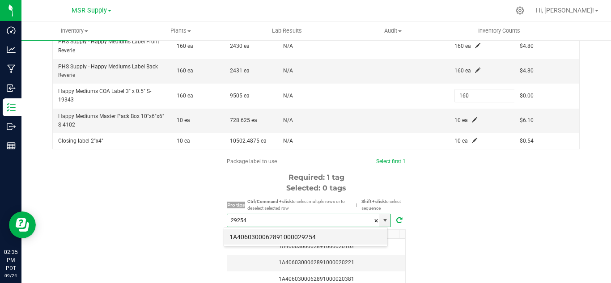
click at [340, 236] on li "1A4060300062891000029254" at bounding box center [305, 237] width 163 height 15
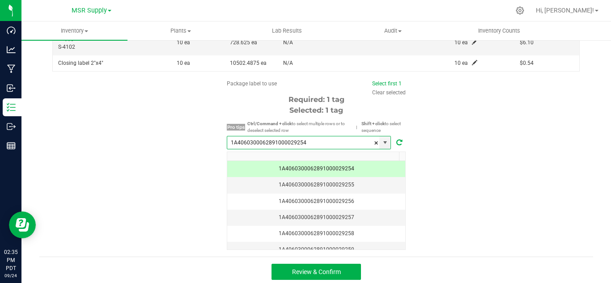
scroll to position [268, 0]
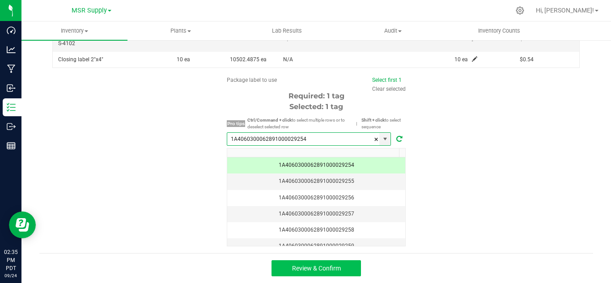
type input "1A4060300062891000029254"
click at [317, 275] on button "Review & Confirm" at bounding box center [317, 268] width 90 height 16
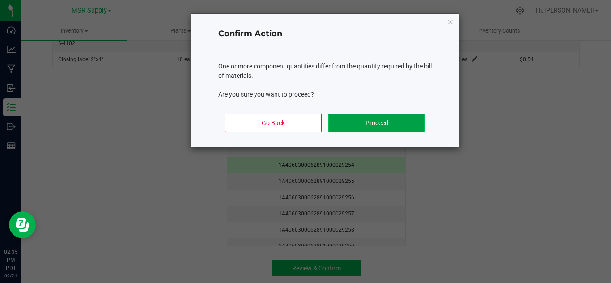
click at [346, 114] on button "Proceed" at bounding box center [377, 123] width 96 height 19
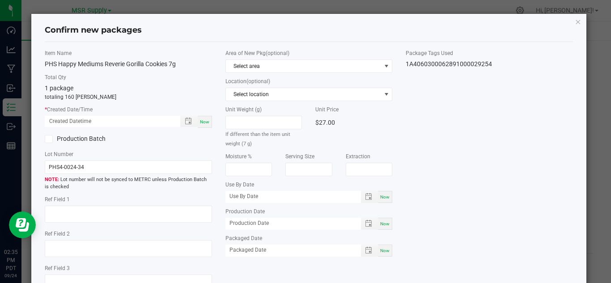
click at [205, 123] on span "Now" at bounding box center [204, 121] width 9 height 5
type input "[DATE] 02:35 PM"
click at [384, 250] on span "Now" at bounding box center [384, 250] width 9 height 5
type input "[DATE]"
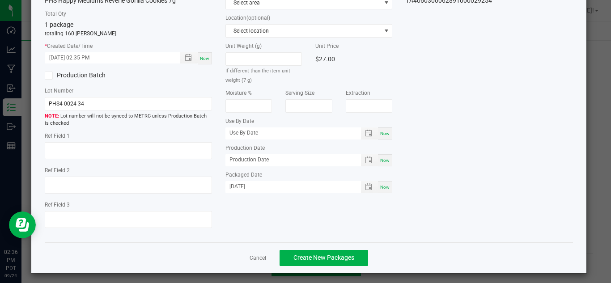
scroll to position [68, 0]
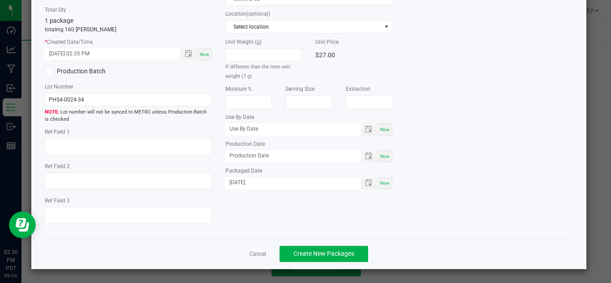
click at [343, 245] on div "Cancel Create New Packages" at bounding box center [309, 254] width 529 height 31
click at [341, 249] on button "Create New Packages" at bounding box center [324, 254] width 89 height 16
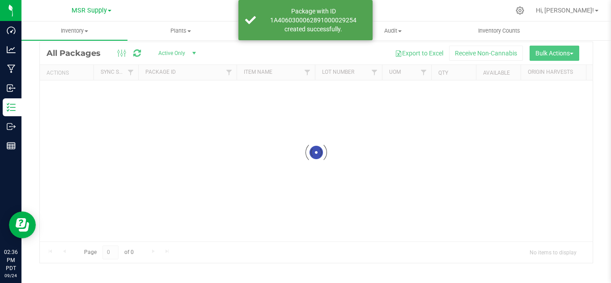
scroll to position [29, 0]
